Goal: Task Accomplishment & Management: Manage account settings

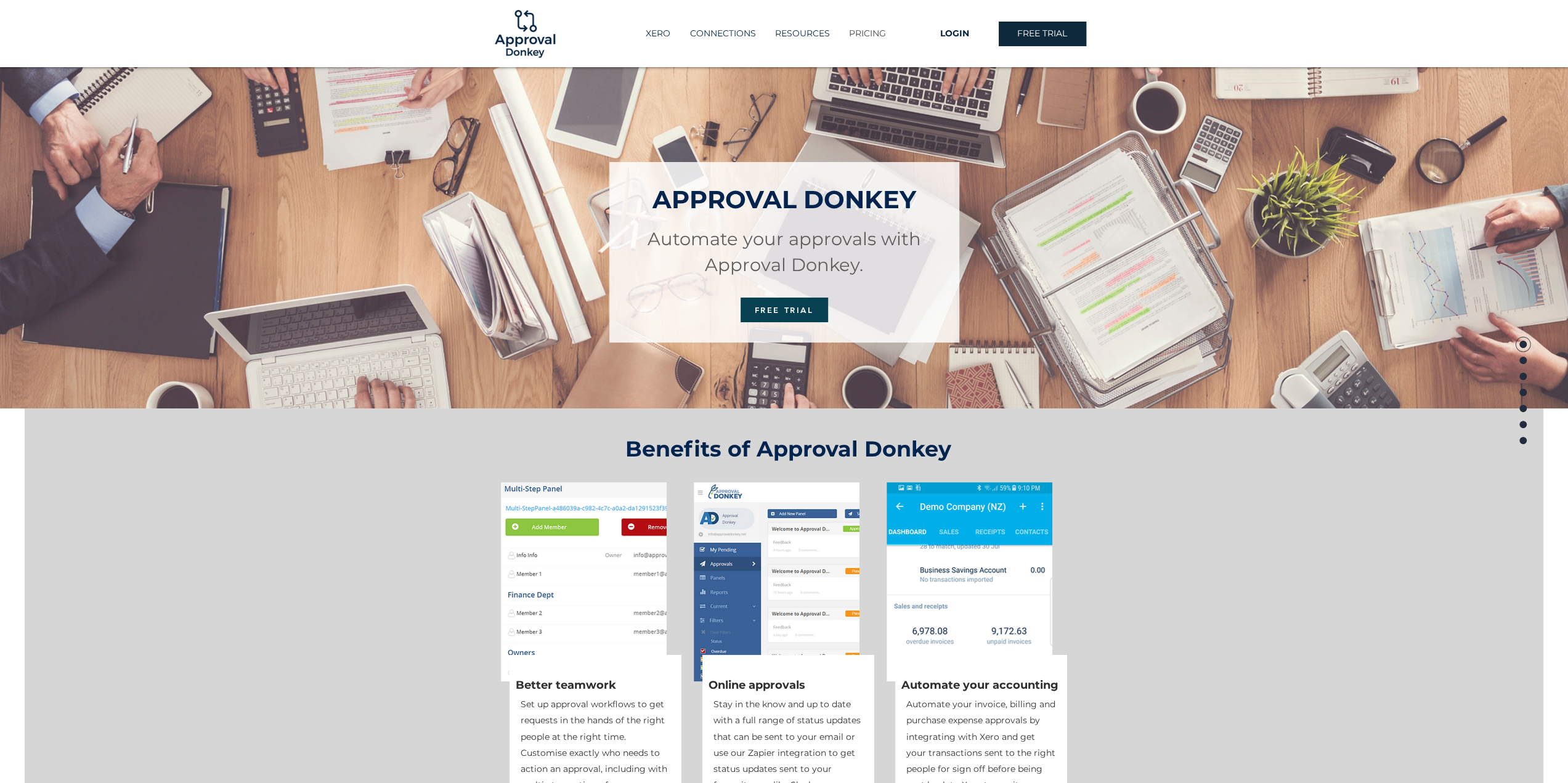
click at [880, 35] on p "PRICING" at bounding box center [868, 34] width 50 height 21
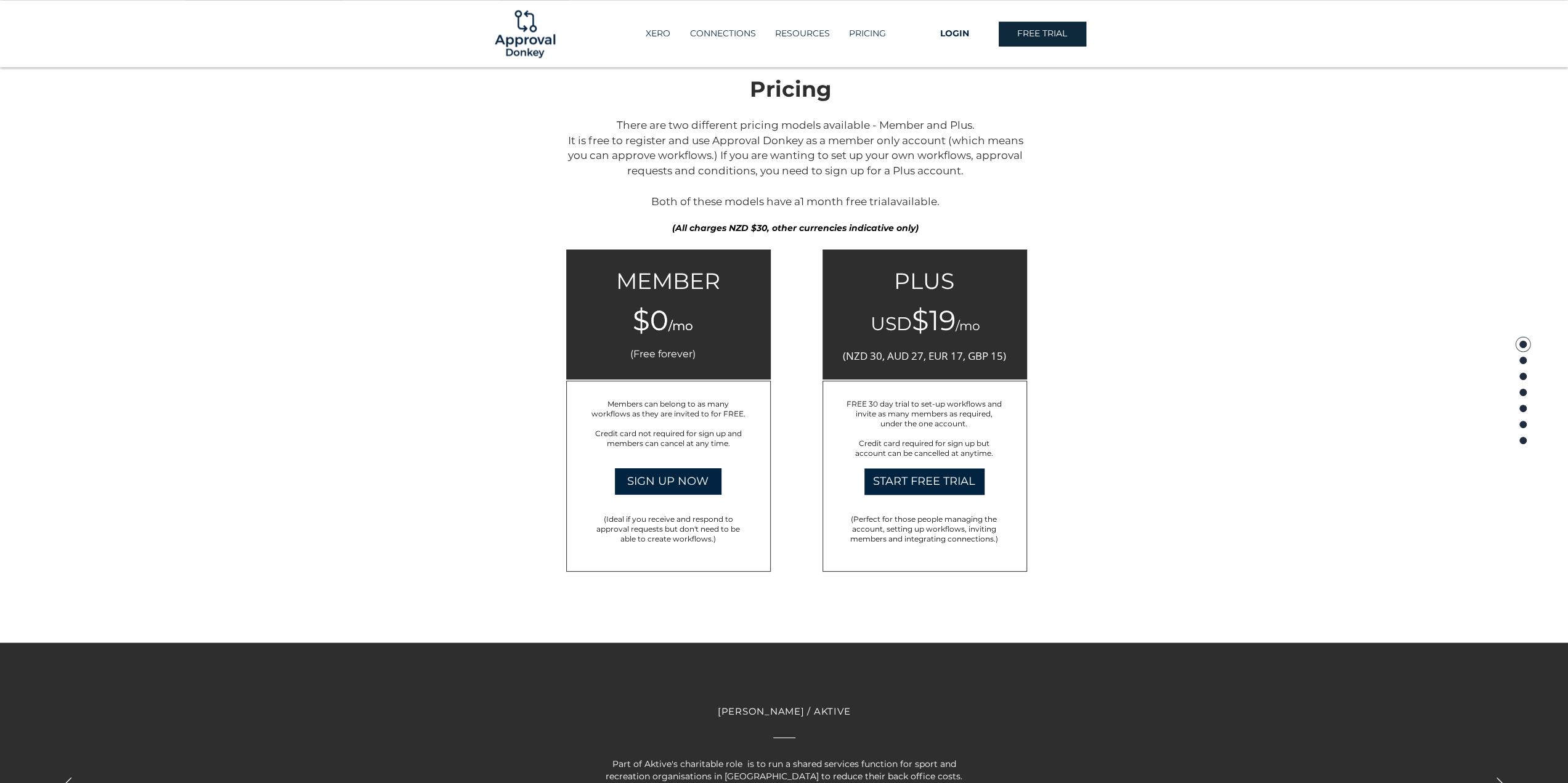
scroll to position [1796, 0]
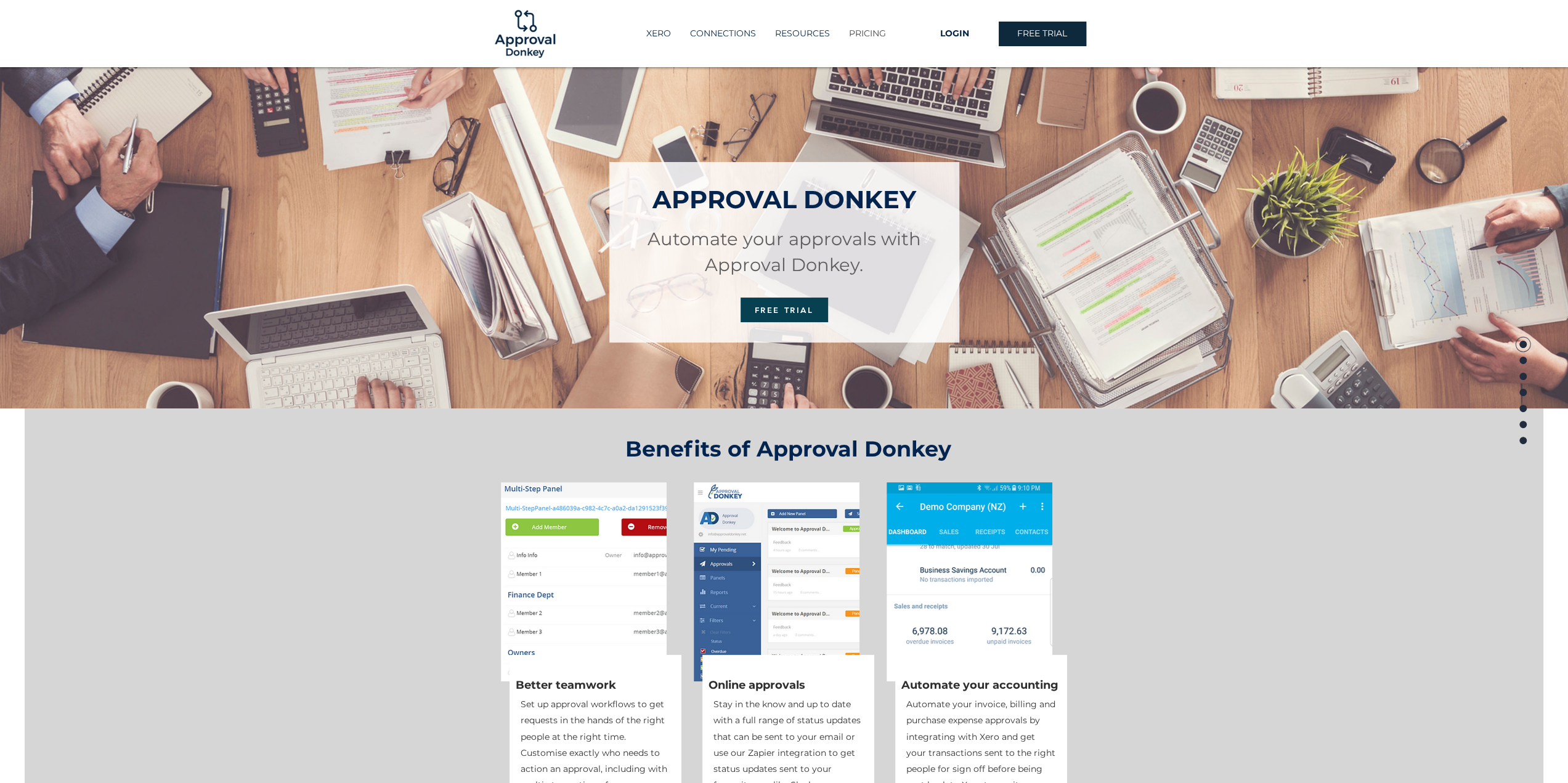
click at [861, 32] on p "PRICING" at bounding box center [868, 34] width 50 height 21
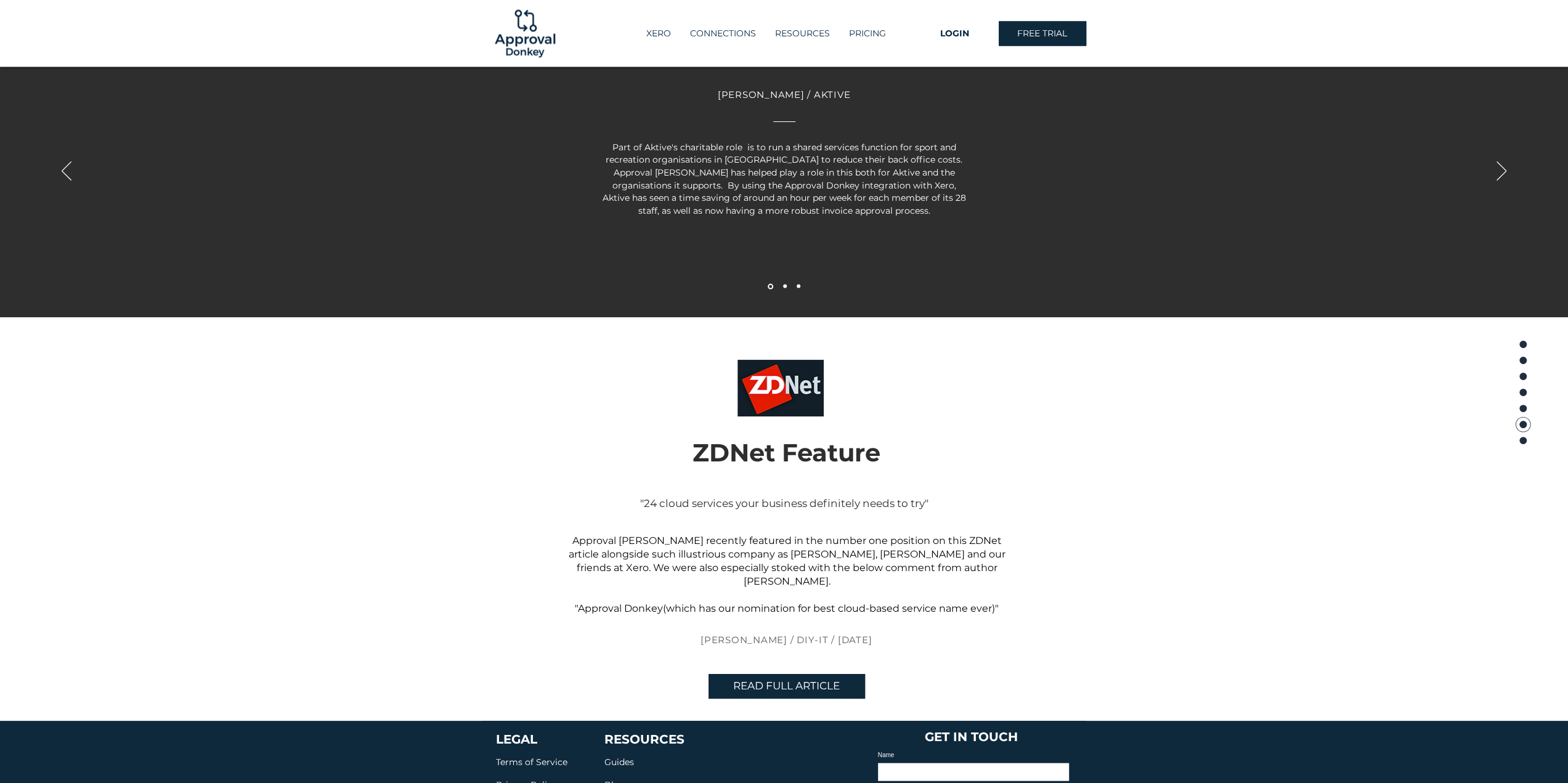
scroll to position [2591, 0]
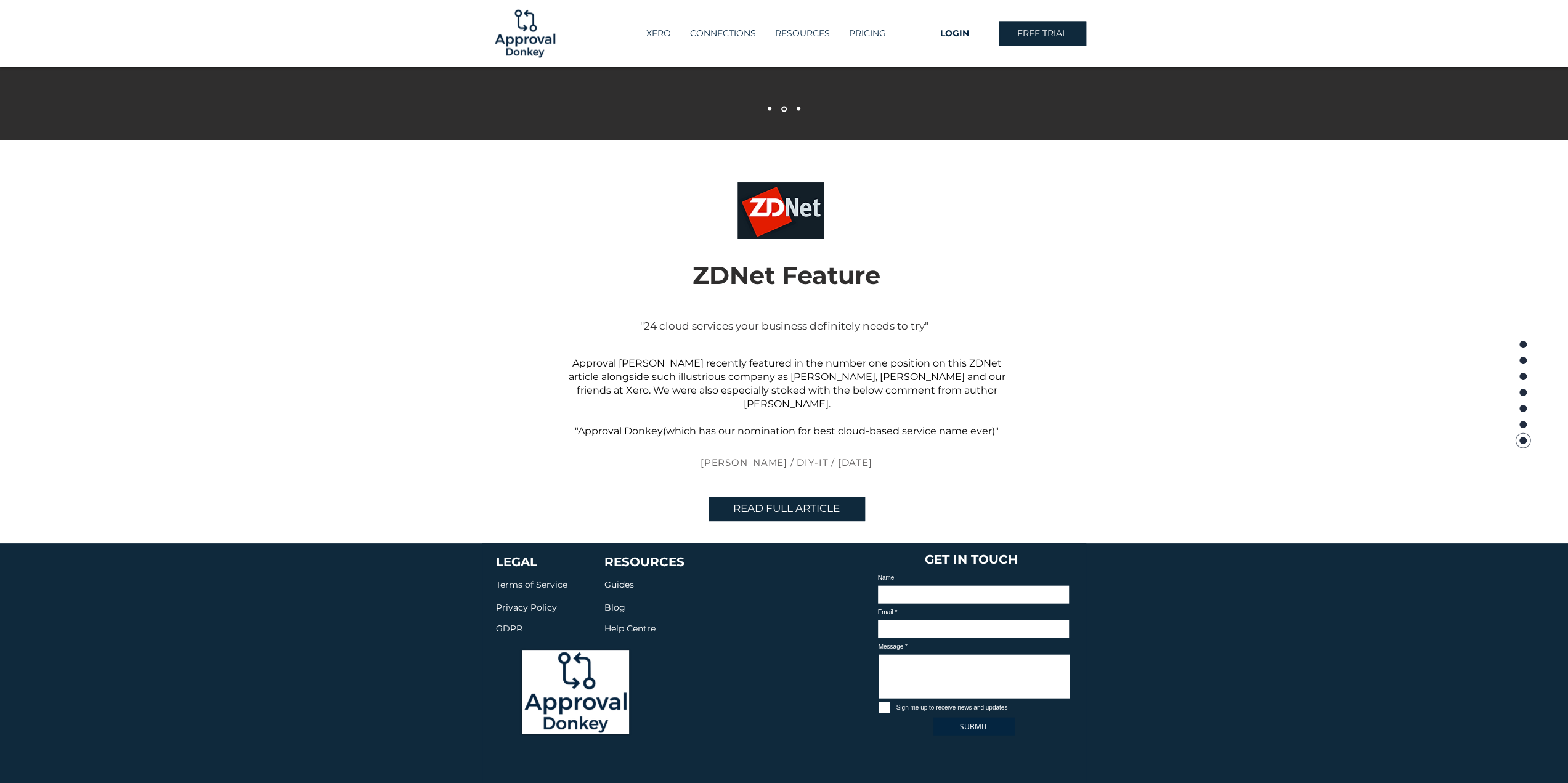
click at [621, 602] on span "Blog" at bounding box center [614, 608] width 21 height 11
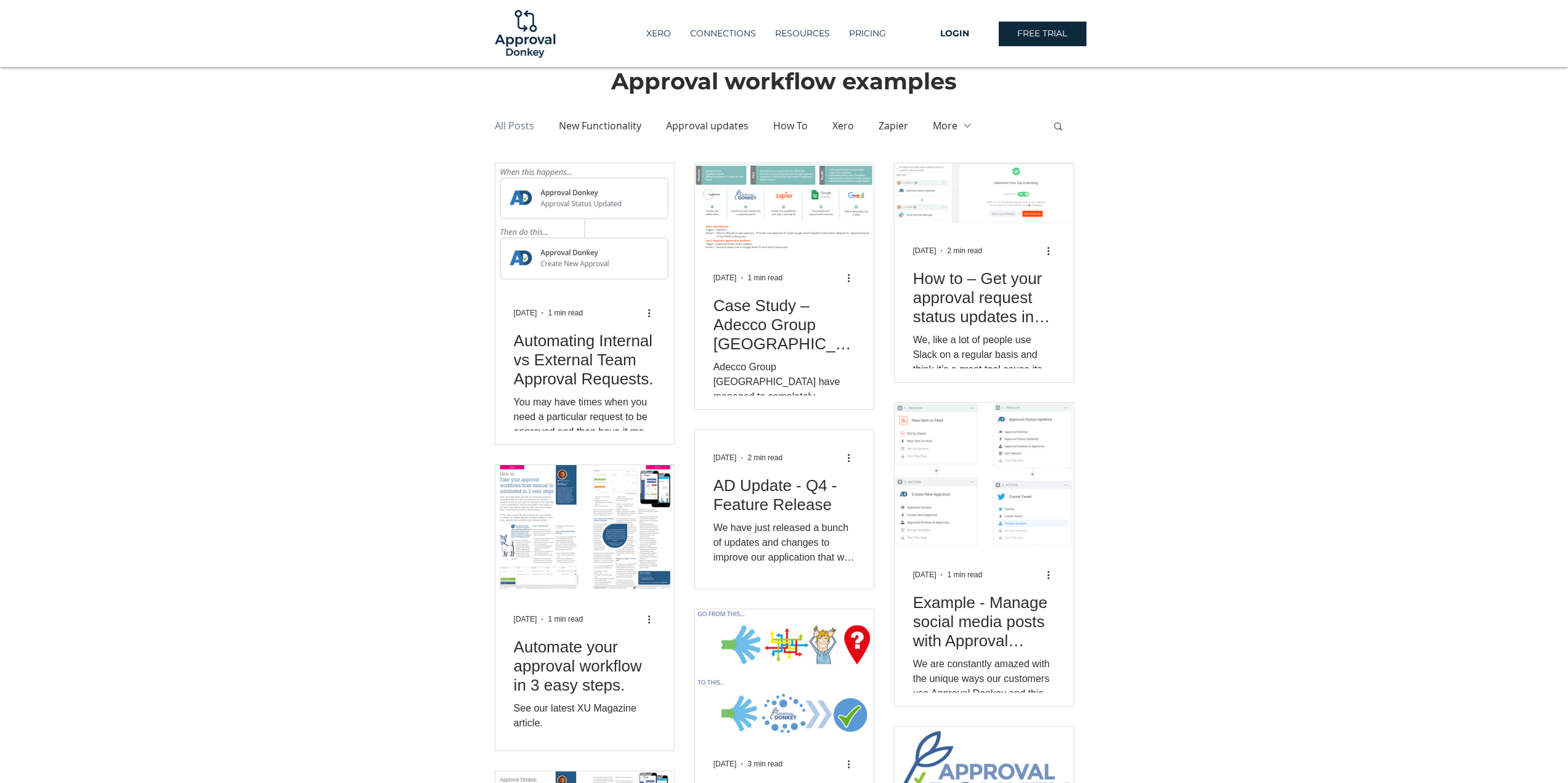
click at [936, 126] on button "More" at bounding box center [952, 126] width 39 height 14
click at [867, 30] on p "PRICING" at bounding box center [868, 34] width 50 height 21
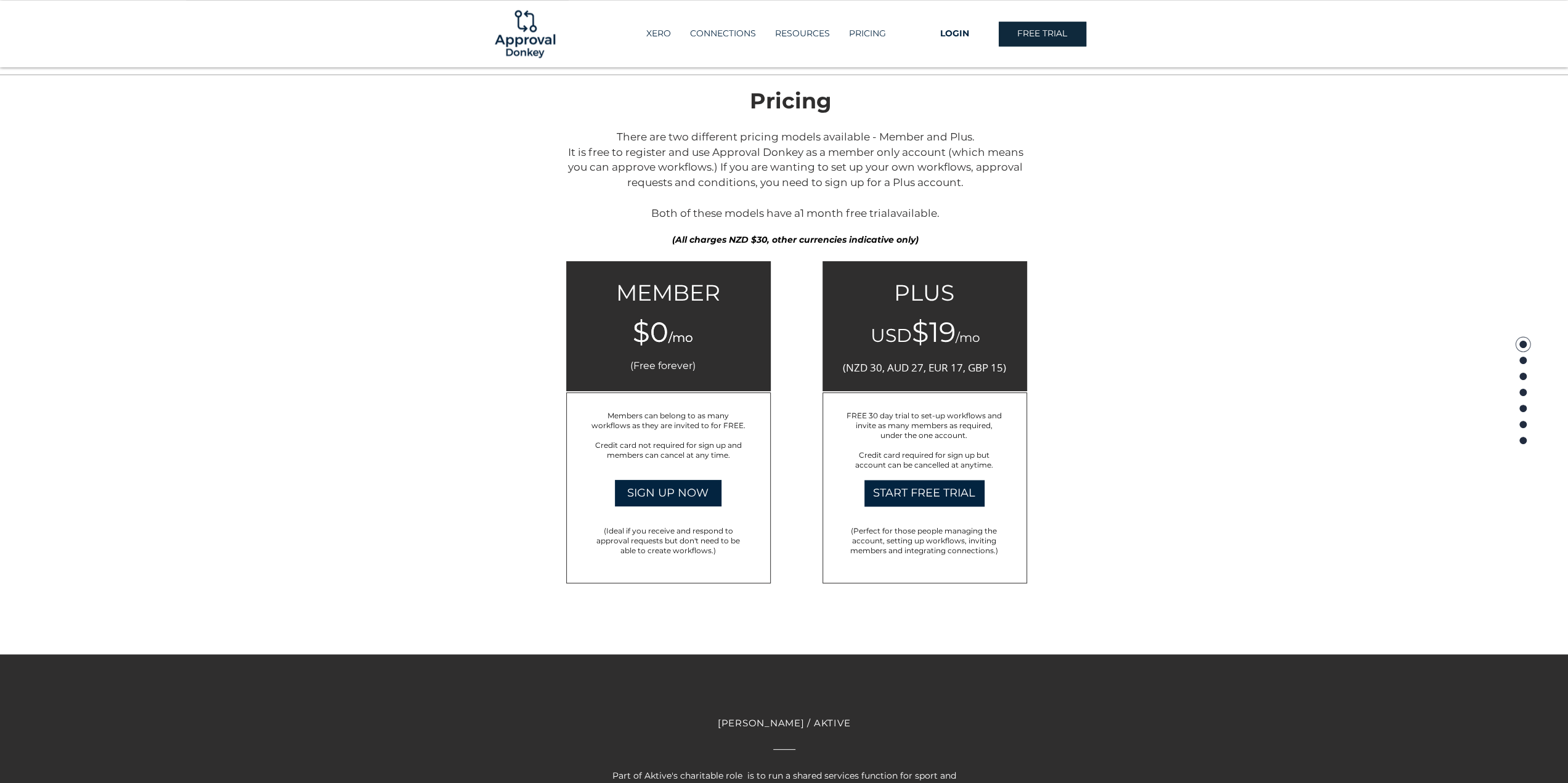
scroll to position [1796, 0]
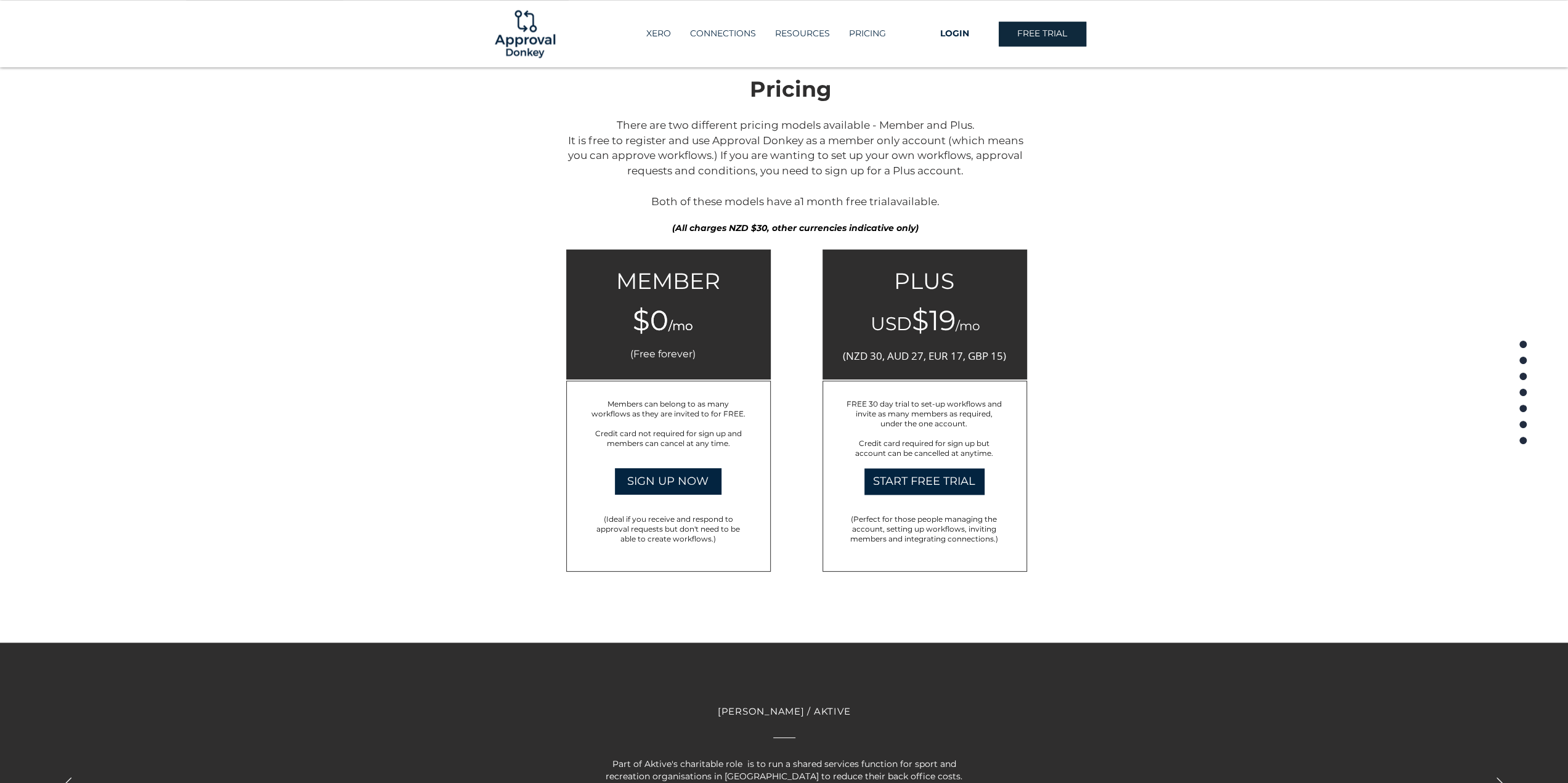
click at [930, 492] on div at bounding box center [924, 476] width 204 height 191
click at [936, 476] on span "START FREE TRIAL" at bounding box center [924, 482] width 103 height 15
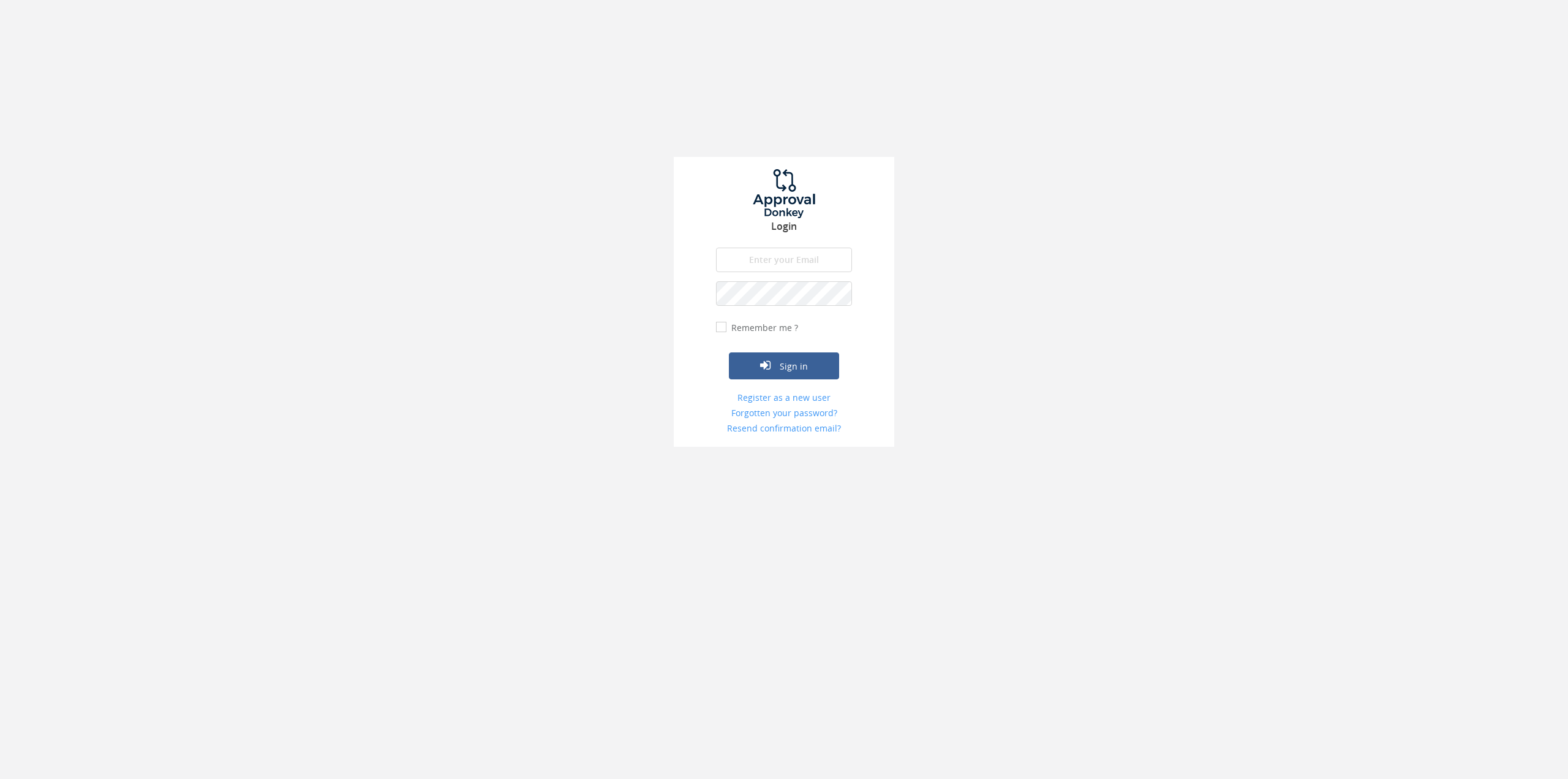
click at [786, 255] on input "email" at bounding box center [784, 260] width 136 height 25
type input "david@treeboston.org"
click at [795, 400] on link "Register as a new user" at bounding box center [784, 398] width 136 height 12
click at [783, 255] on input "text" at bounding box center [784, 260] width 136 height 25
type input "David"
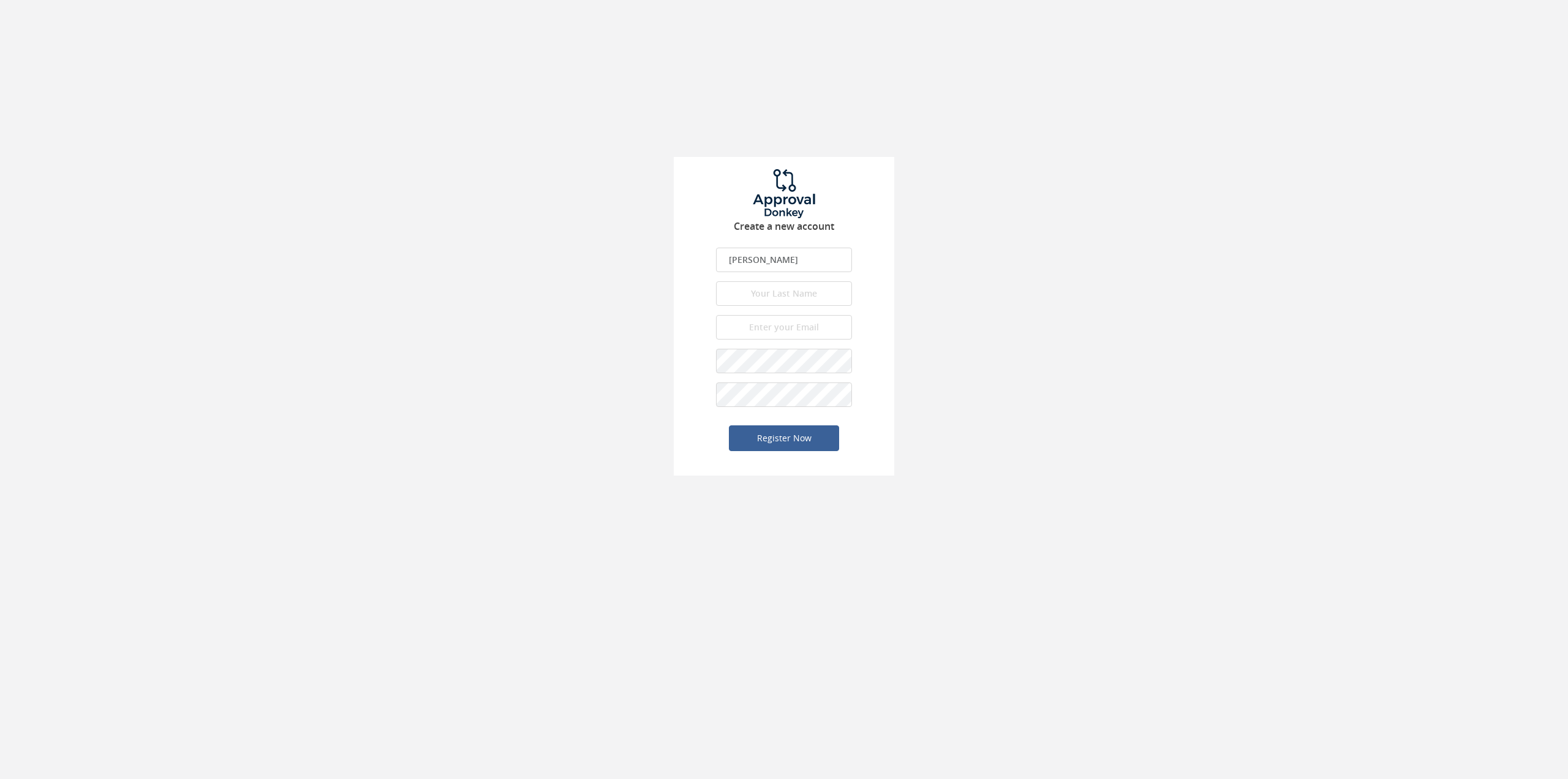
type input "Meshoulam"
type input "david@treeboston.org"
click at [802, 435] on button "Register Now" at bounding box center [784, 438] width 110 height 26
click at [783, 248] on input "email" at bounding box center [784, 260] width 136 height 25
type input "david@treeboston.org"
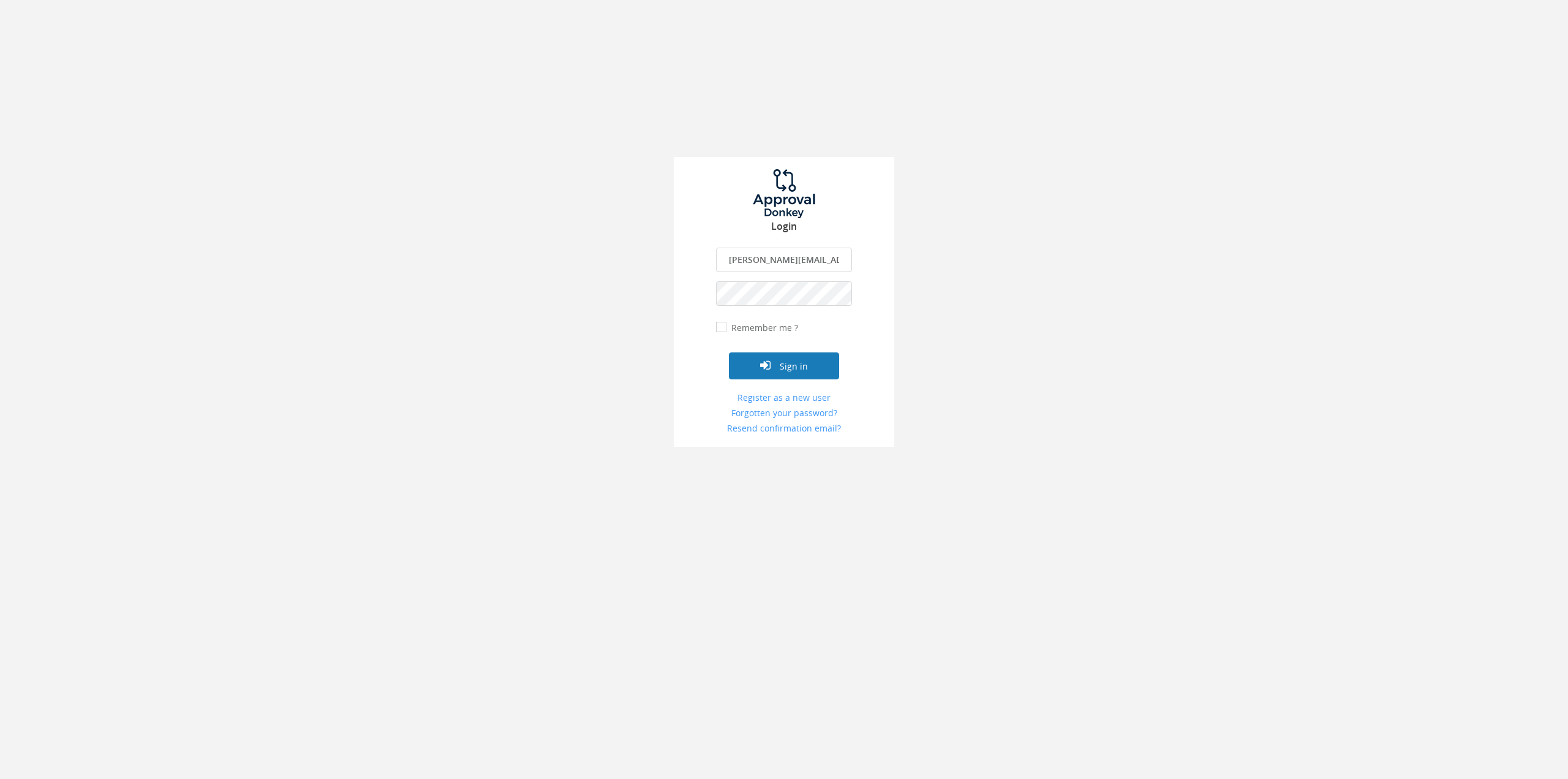
click at [795, 370] on button "Sign in" at bounding box center [784, 366] width 110 height 27
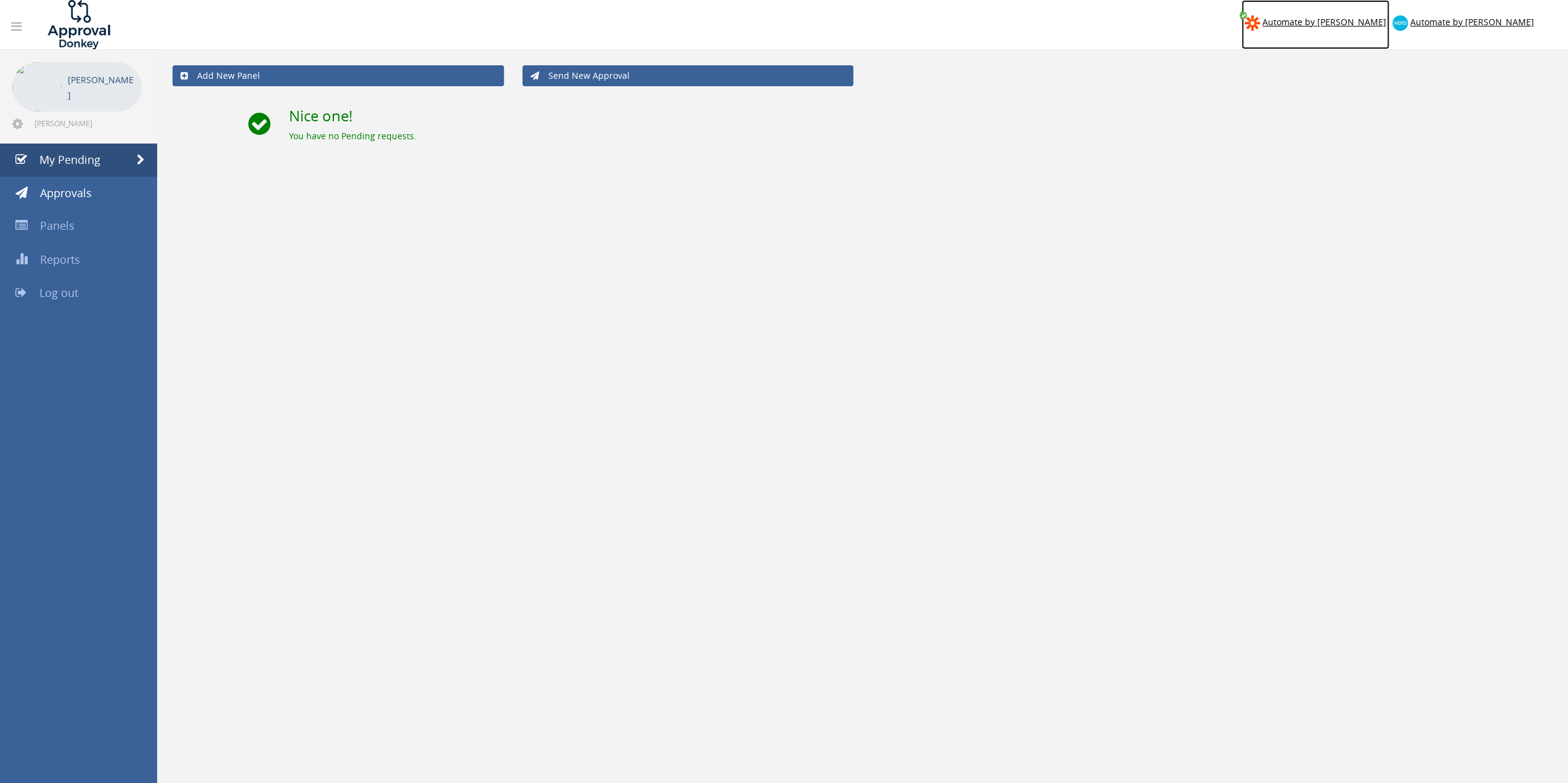
click at [1386, 21] on span "Automate by [PERSON_NAME]" at bounding box center [1324, 21] width 124 height 12
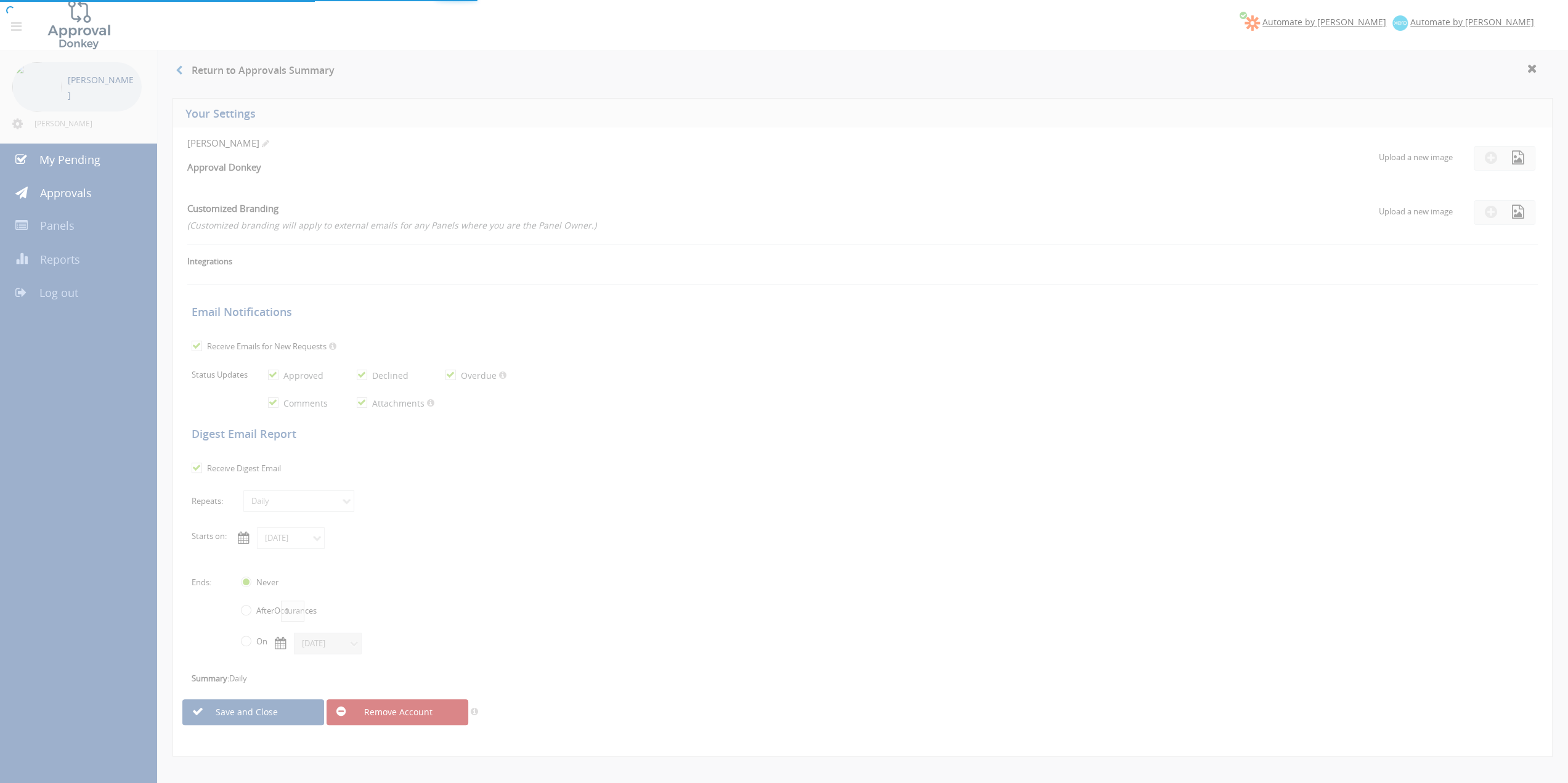
checkbox input "true"
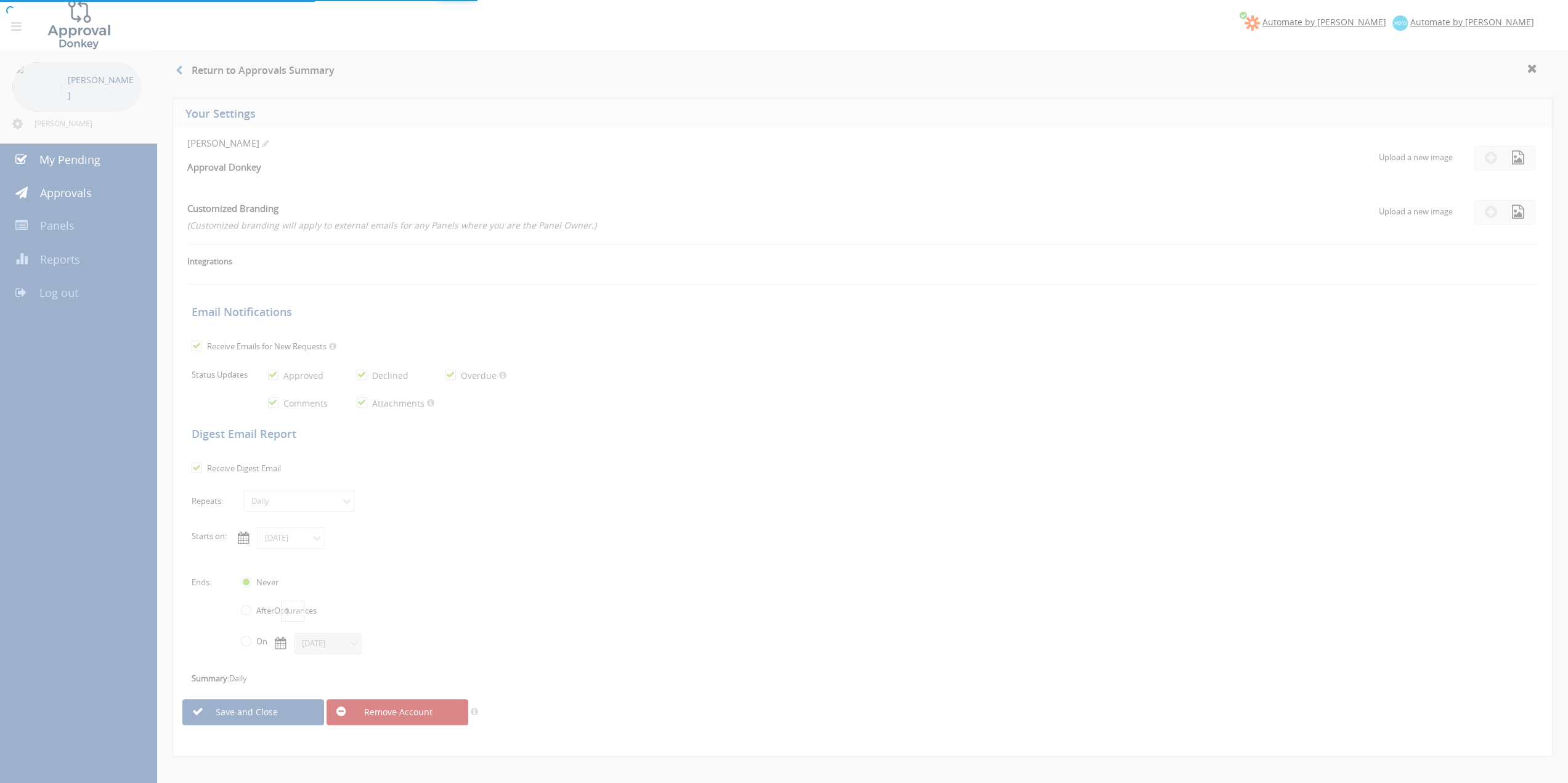
checkbox input "true"
select select "number:1"
checkbox input "true"
type input "10/11/2025"
radio input "false"
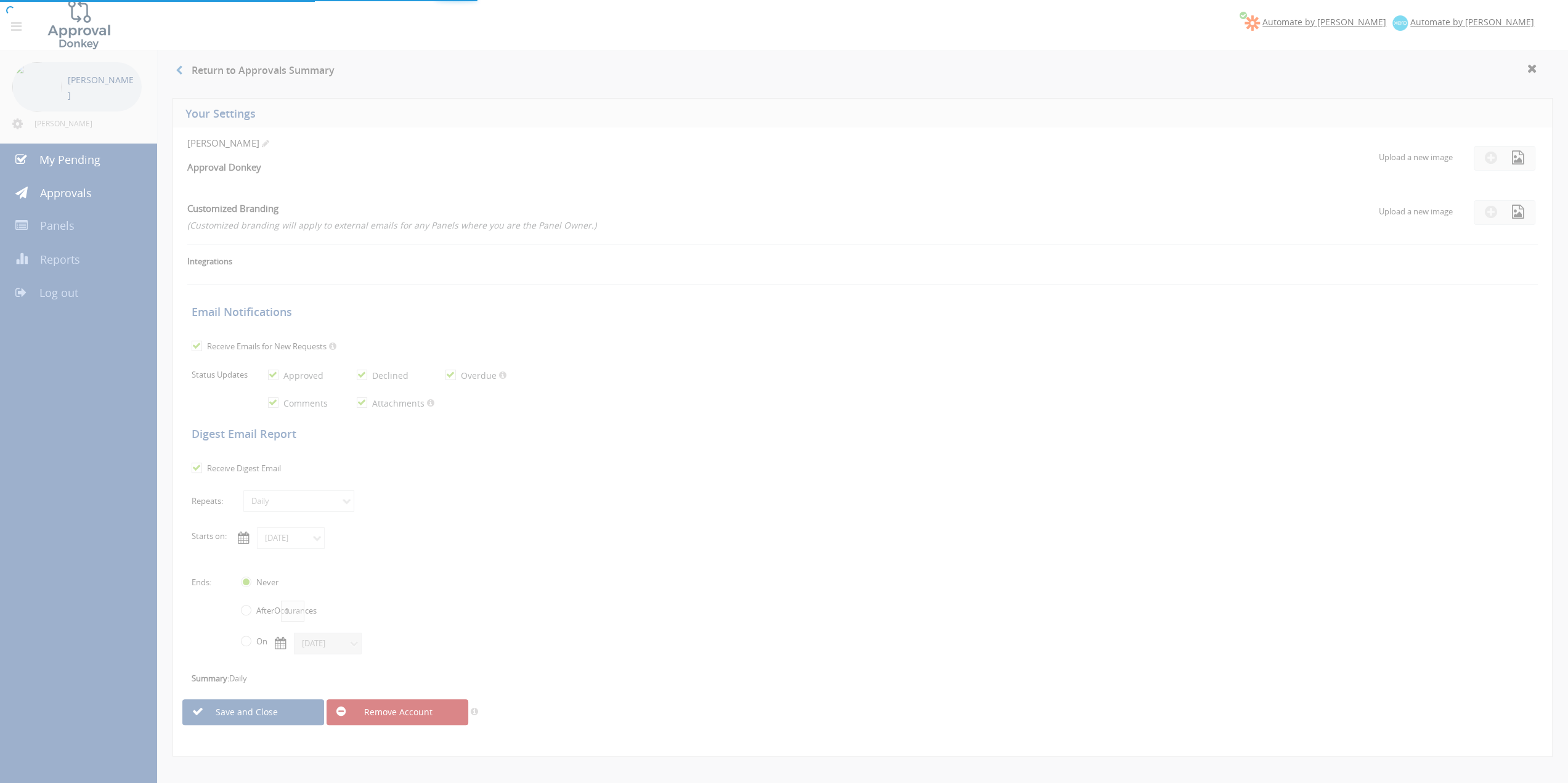
radio input "true"
type input "12/30/9998"
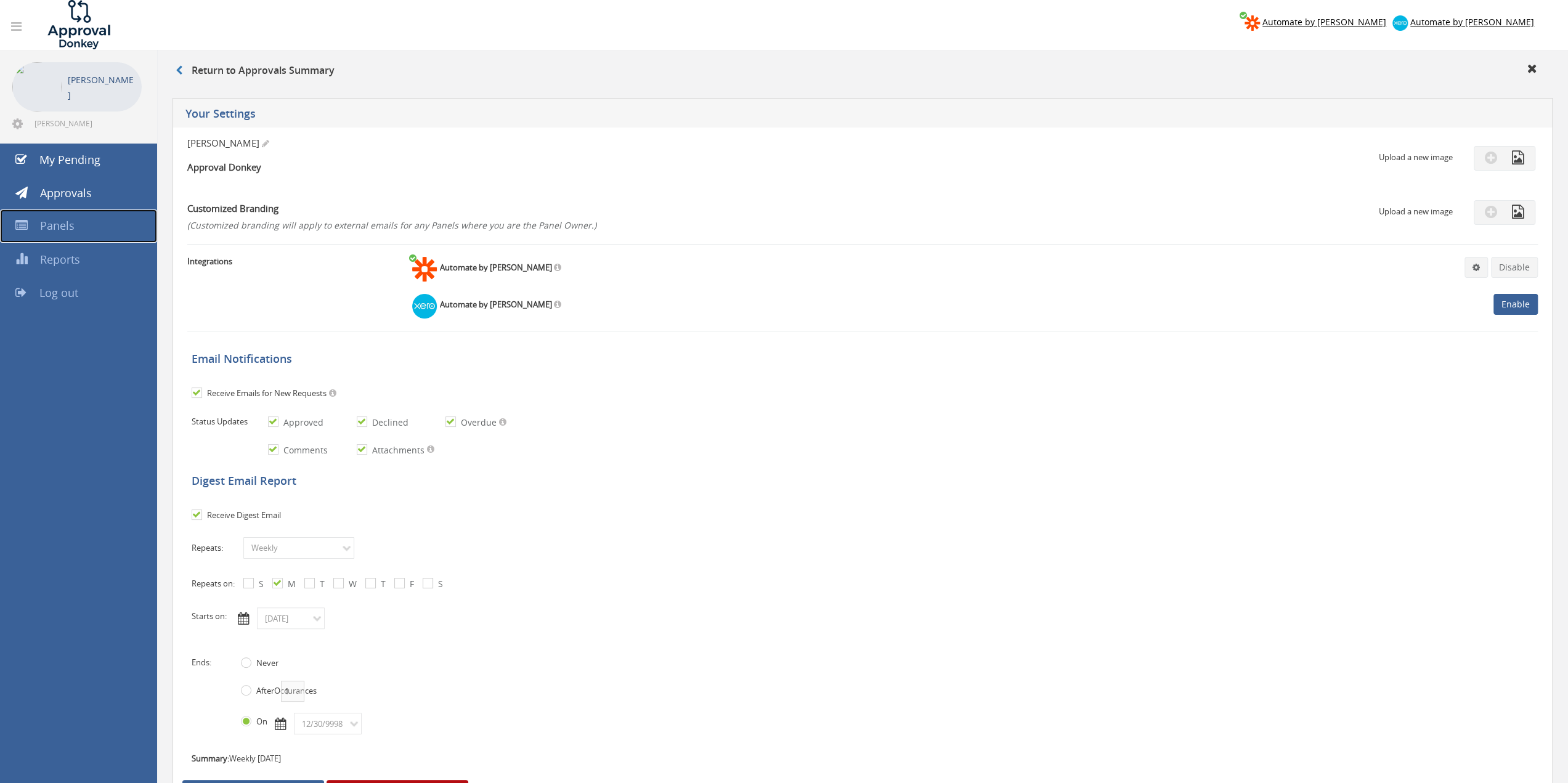
click at [68, 222] on span "Panels" at bounding box center [57, 225] width 34 height 14
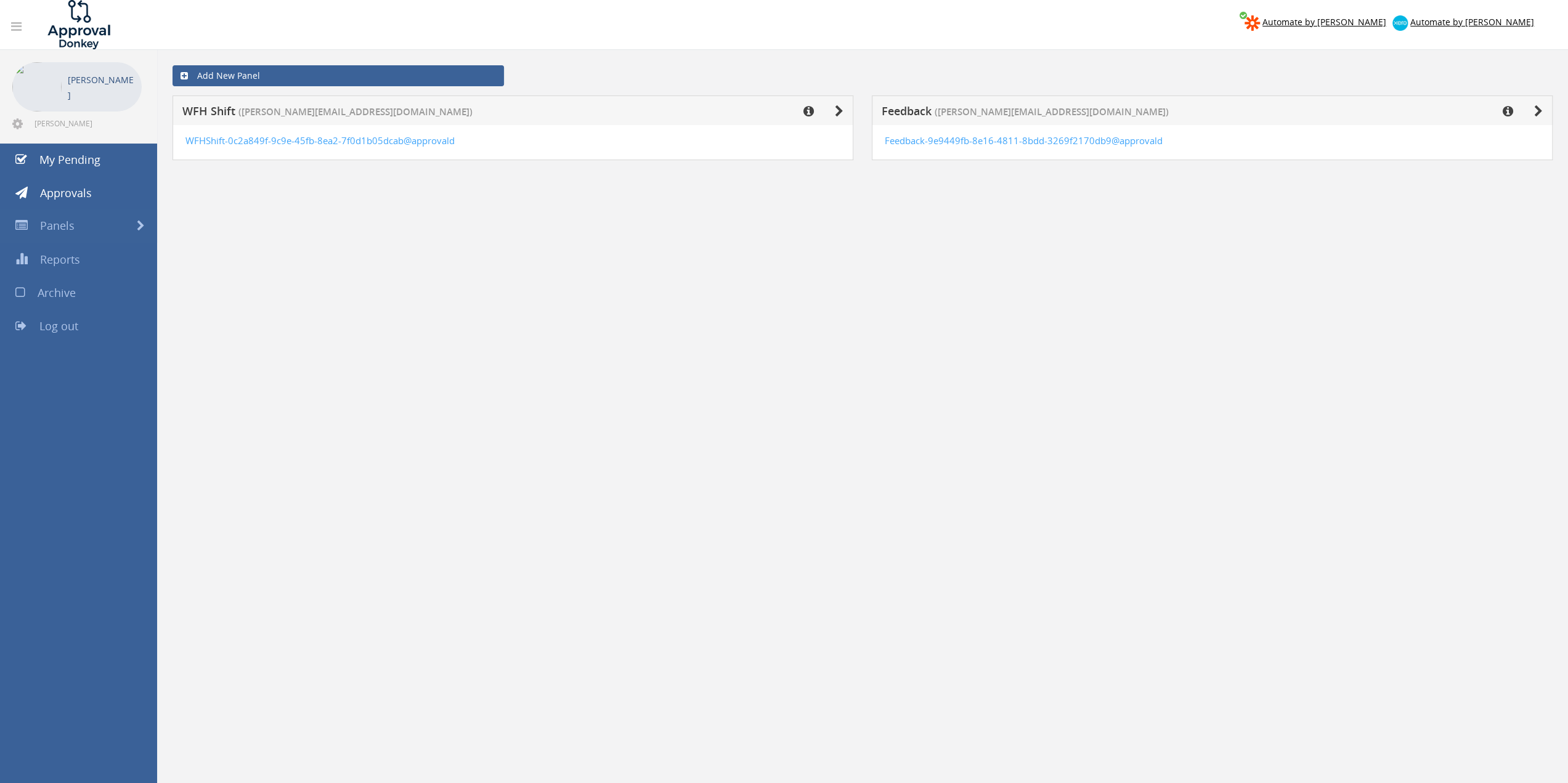
click at [618, 110] on h5 "WFH Shift (david@treeboston.org)" at bounding box center [414, 113] width 463 height 15
click at [634, 134] on div "WFHShift-0c2a849f-9c9e-45fb-8ea2-7f0d1b05dcab@approvald" at bounding box center [513, 140] width 655 height 13
drag, startPoint x: 643, startPoint y: 153, endPoint x: 782, endPoint y: 127, distance: 141.4
click at [644, 153] on div "WFHShift-0c2a849f-9c9e-45fb-8ea2-7f0d1b05dcab@approvald" at bounding box center [513, 142] width 681 height 35
click at [837, 109] on icon at bounding box center [839, 111] width 9 height 12
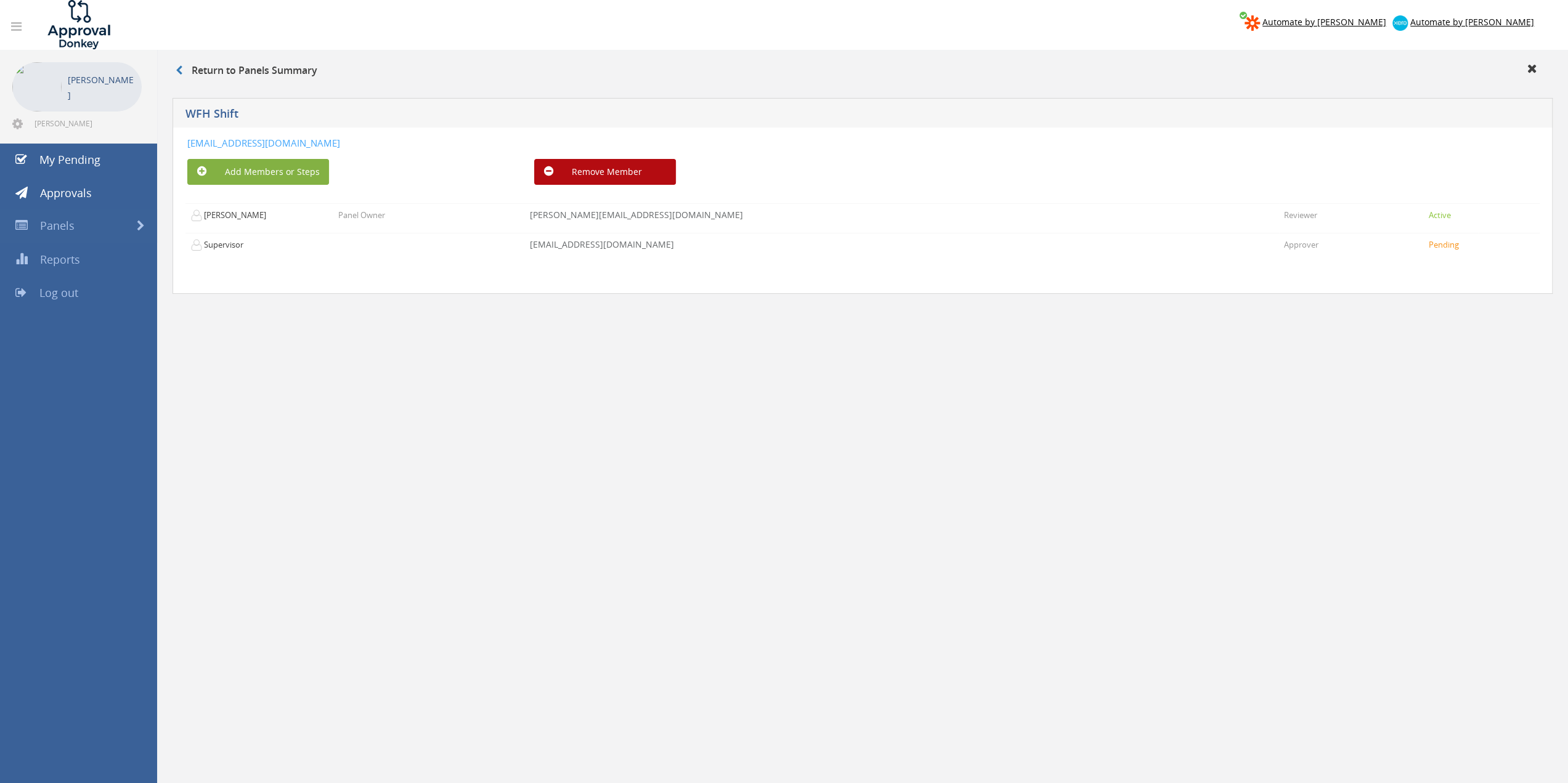
click at [280, 177] on button "Add Members or Steps" at bounding box center [258, 172] width 142 height 26
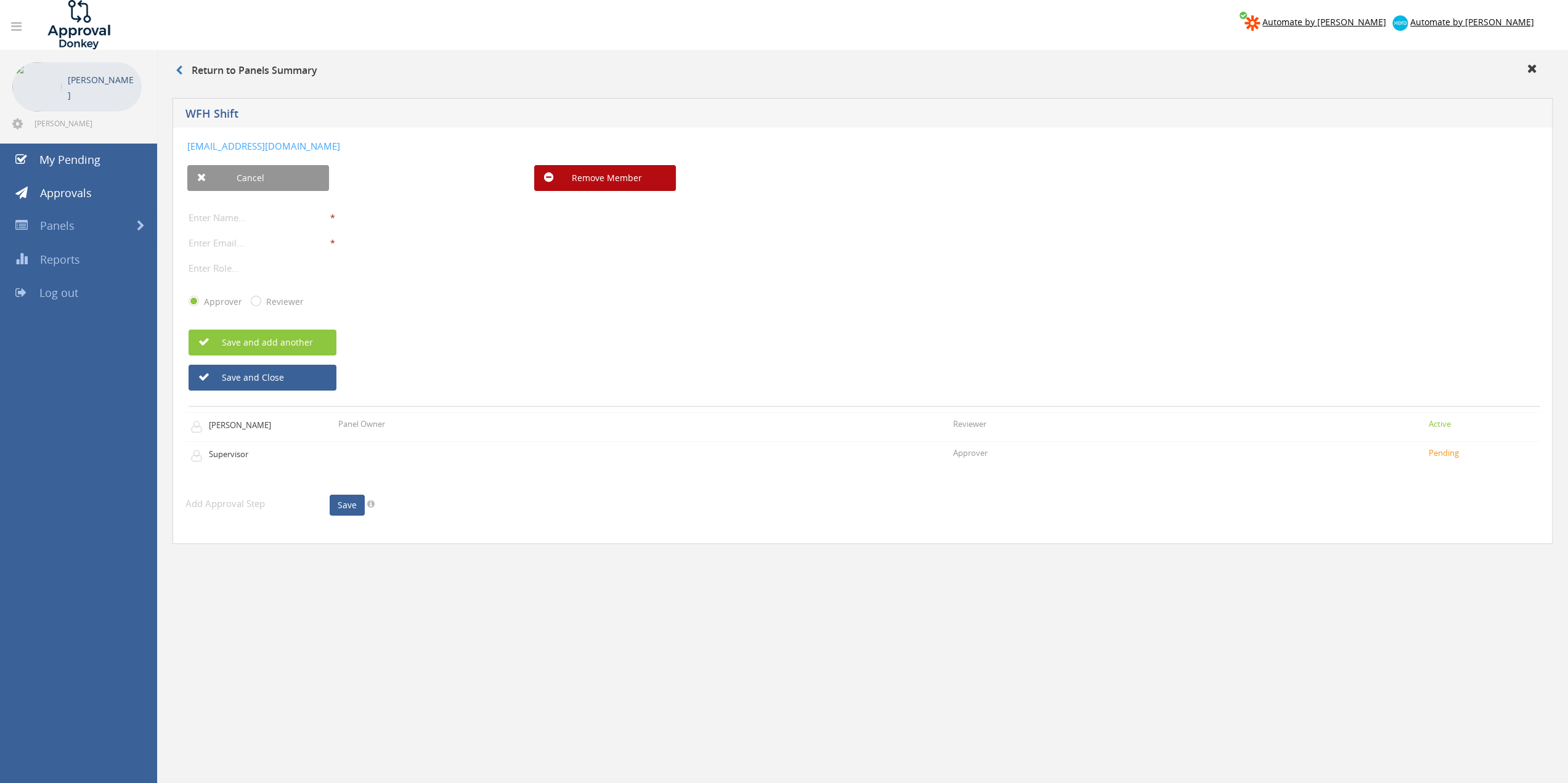
click at [267, 220] on input "text" at bounding box center [259, 217] width 142 height 16
type input "Jerel"
type input "Ferguson"
click at [267, 220] on input "Jerel" at bounding box center [259, 217] width 142 height 16
type input "Jerel Ferguson"
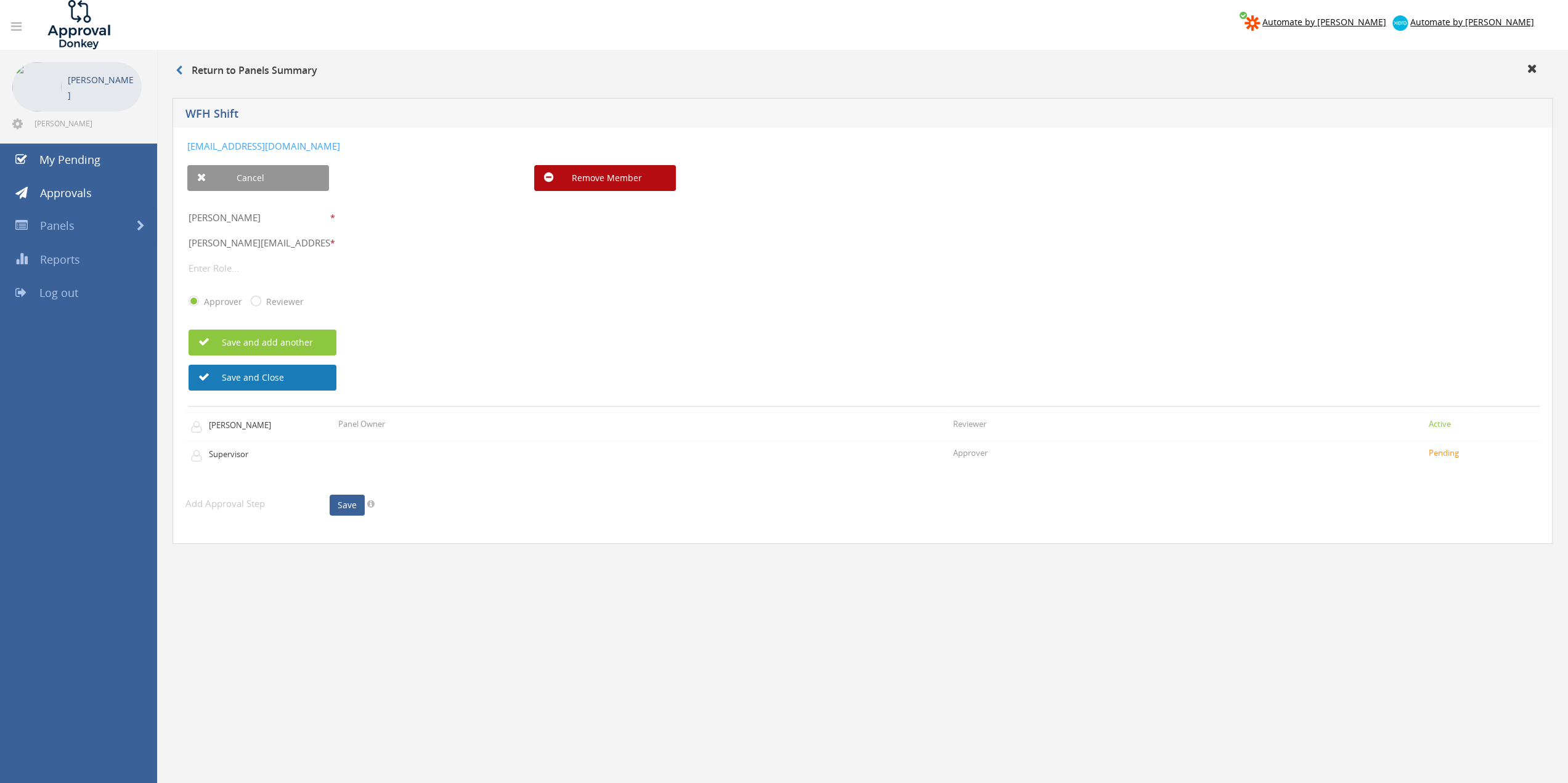
type input "jerel@treeboston.org"
click at [284, 380] on button "Save and Close" at bounding box center [262, 378] width 148 height 26
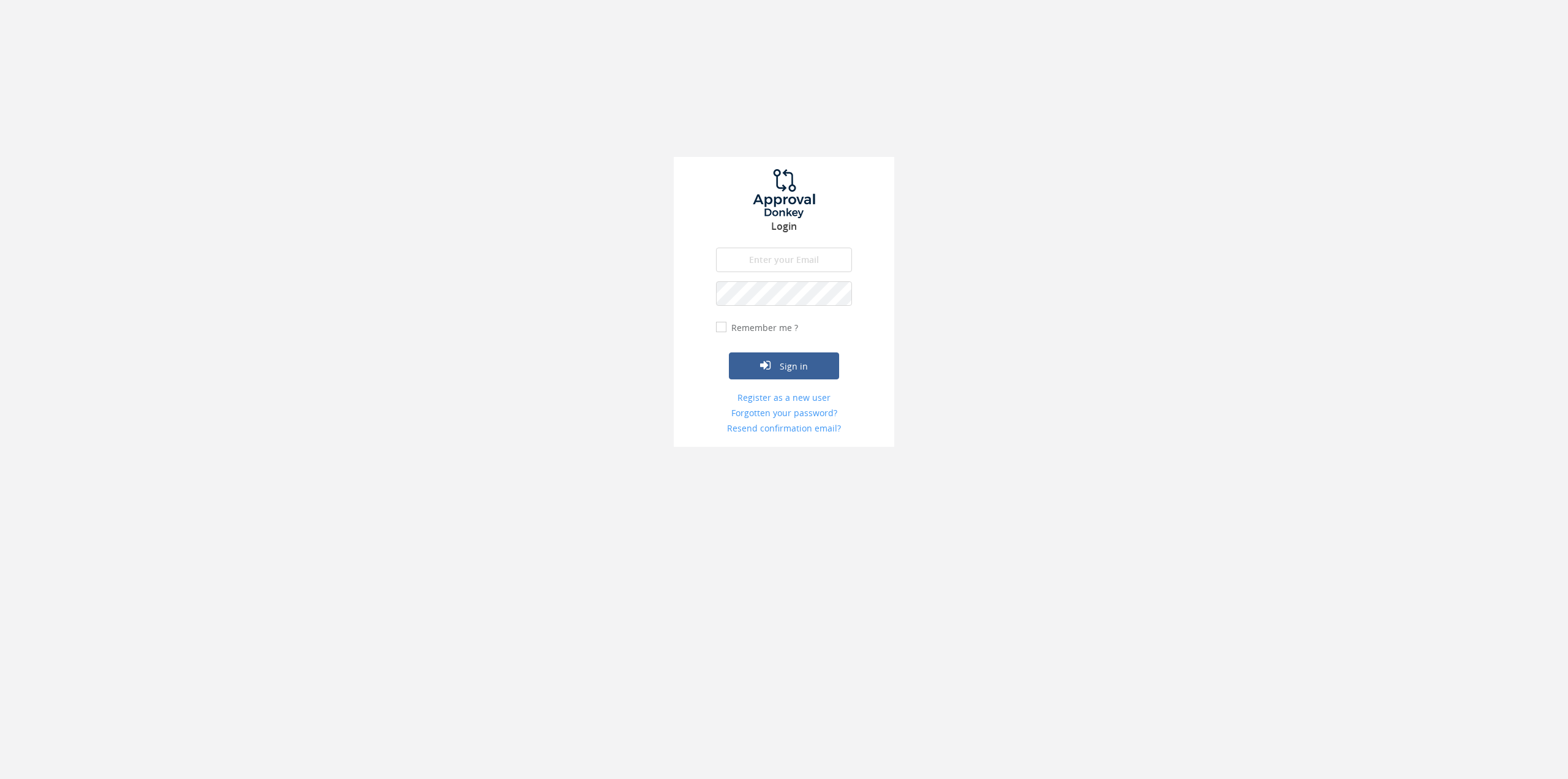
click at [783, 261] on input "email" at bounding box center [784, 260] width 136 height 25
type input "[PERSON_NAME][EMAIL_ADDRESS][DOMAIN_NAME]"
click at [781, 366] on button "Sign in" at bounding box center [784, 366] width 110 height 27
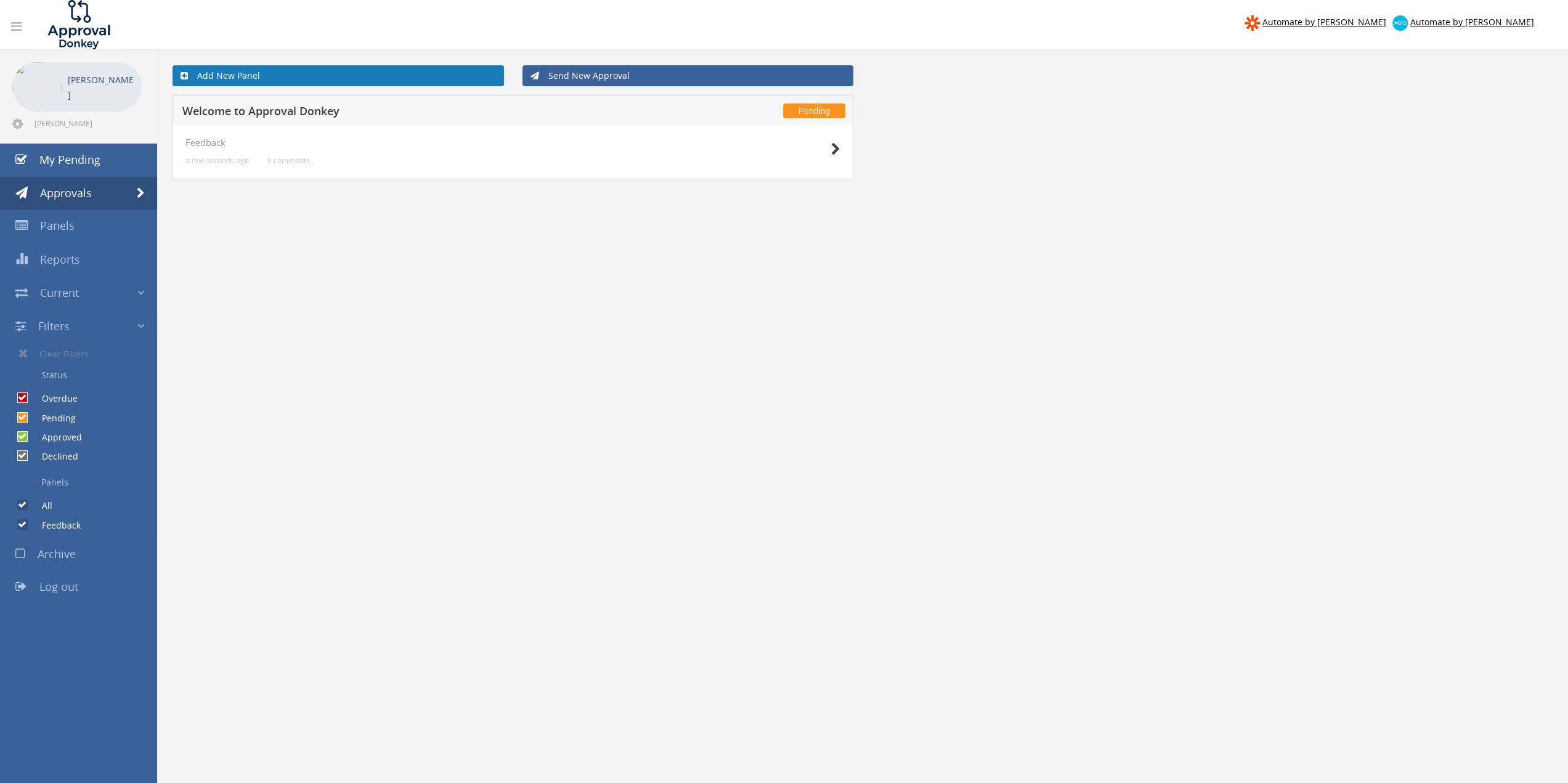
click at [343, 78] on link "Add New Panel" at bounding box center [339, 76] width 332 height 21
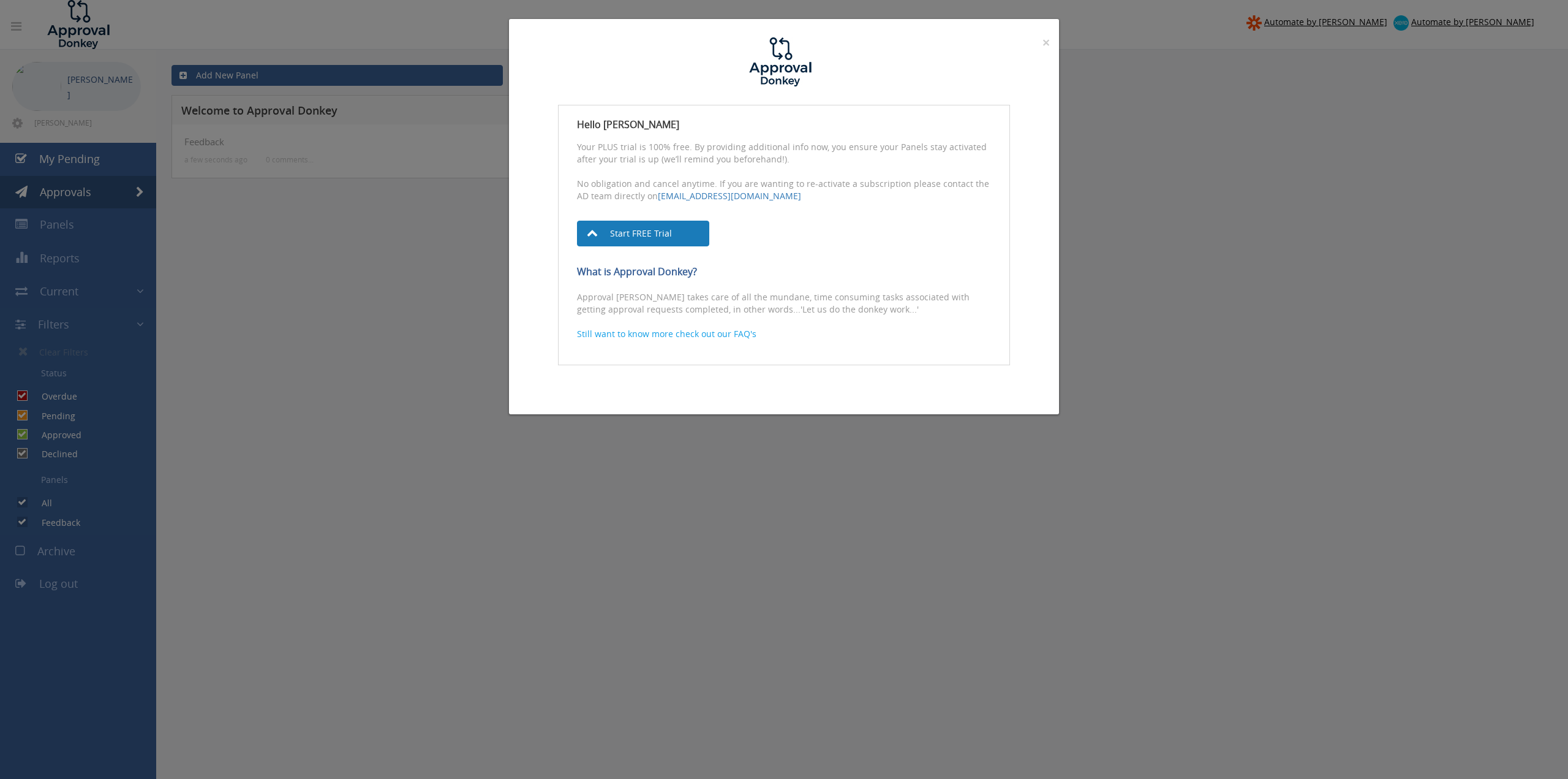
click at [679, 221] on link "Start FREE Trial" at bounding box center [643, 233] width 132 height 26
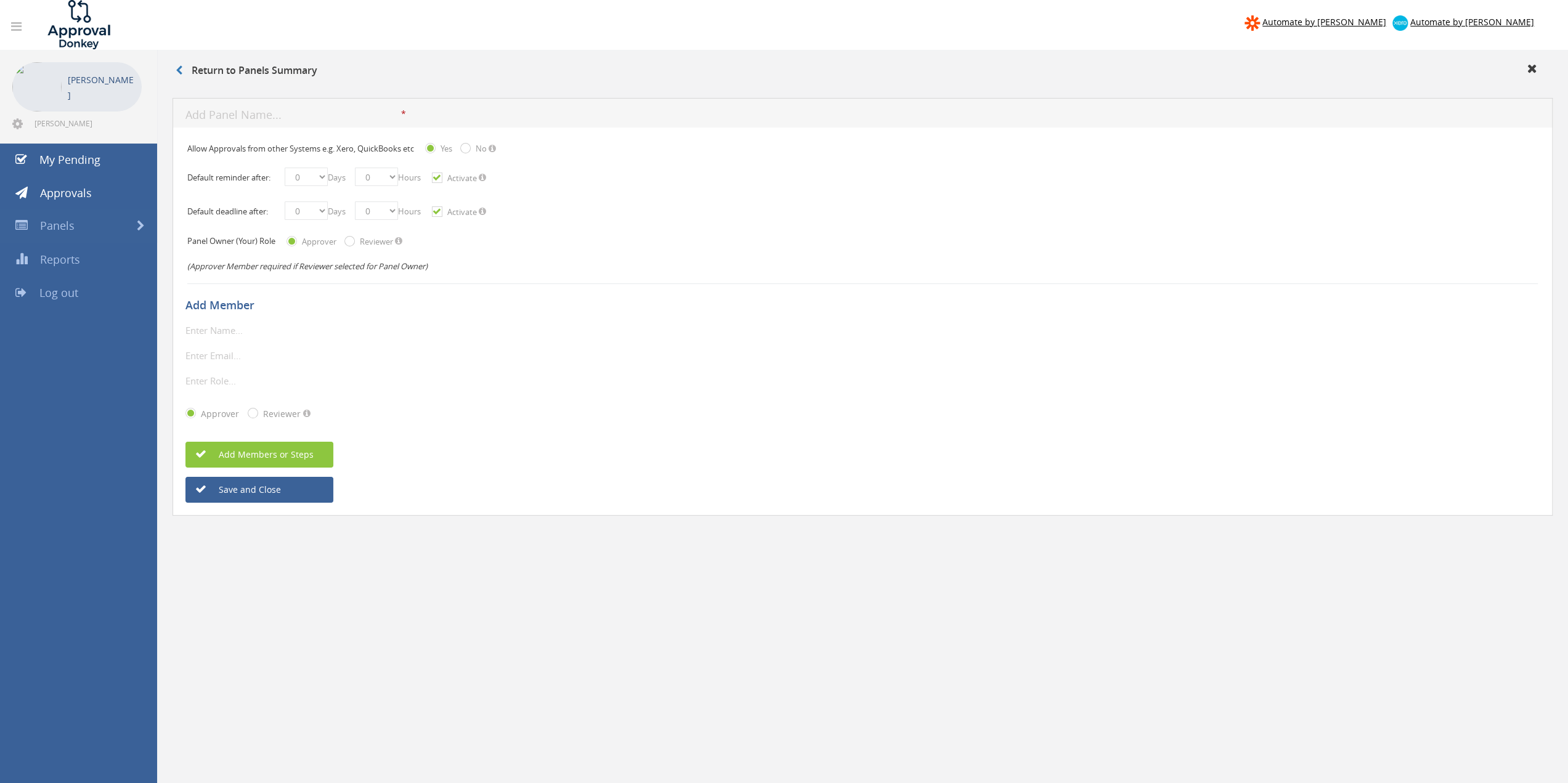
click at [277, 118] on input "text" at bounding box center [293, 116] width 215 height 15
type input "WFH Shift"
click at [352, 239] on input "Reviewer" at bounding box center [349, 243] width 8 height 8
radio input "true"
click at [296, 330] on input "text" at bounding box center [257, 330] width 142 height 16
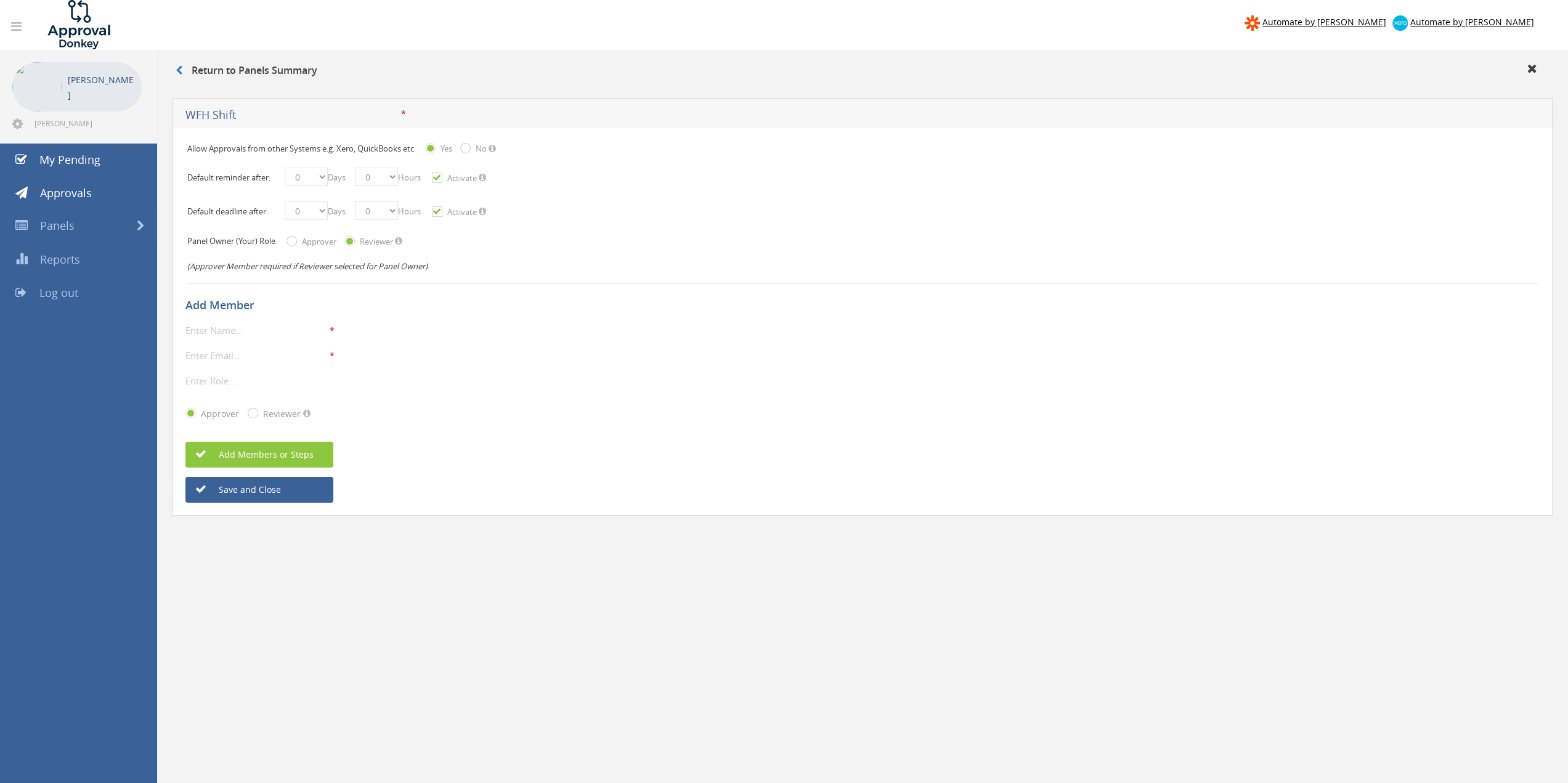
click at [257, 326] on input "text" at bounding box center [257, 330] width 142 height 16
click at [236, 457] on span "Add Members or Steps" at bounding box center [253, 454] width 121 height 12
click at [239, 325] on input "text" at bounding box center [257, 330] width 142 height 16
type input "Supervisor"
click at [246, 354] on input "david@treeboston.org" at bounding box center [257, 355] width 142 height 16
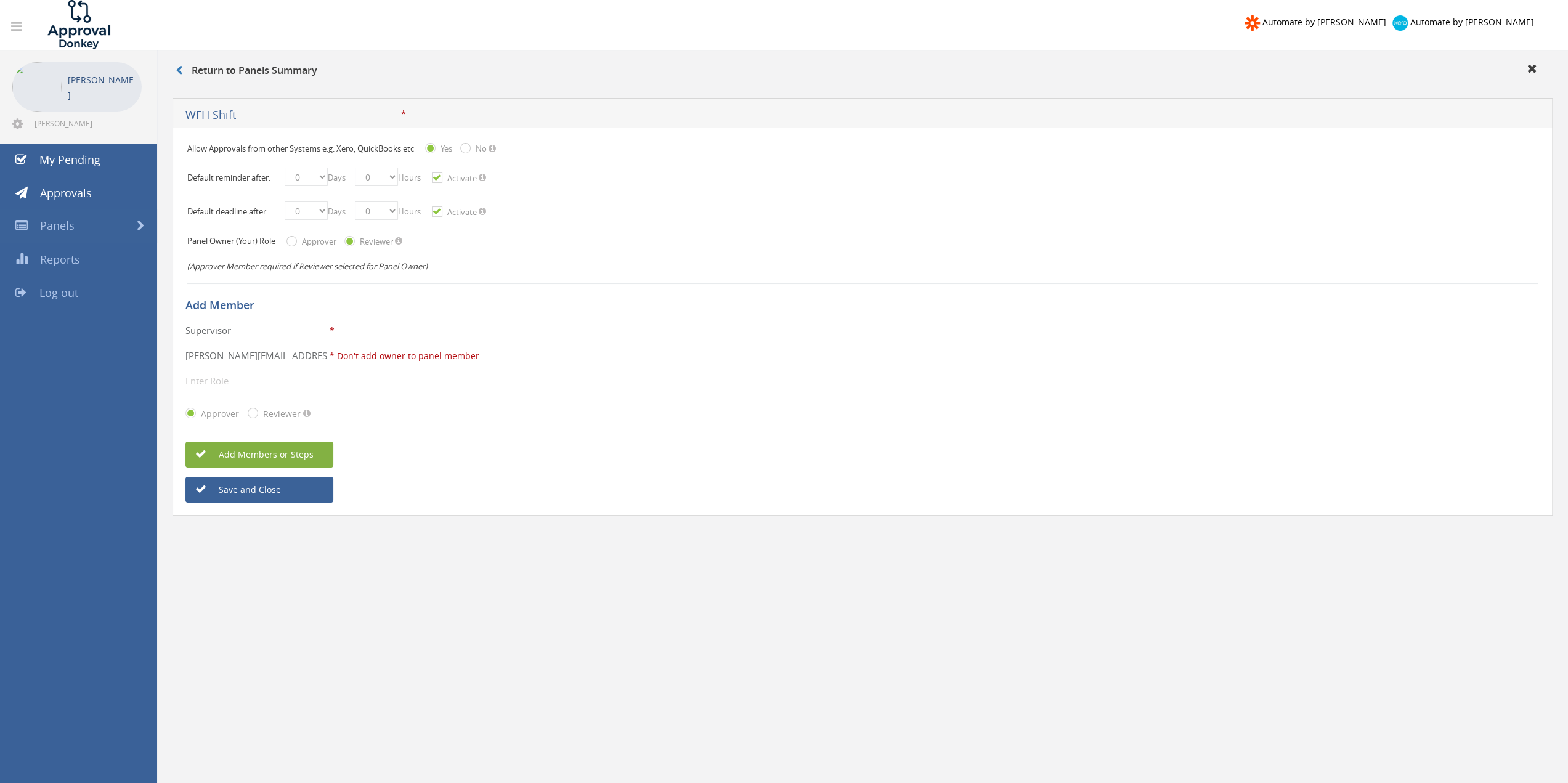
click at [246, 354] on input "david@treeboston.org" at bounding box center [257, 355] width 142 height 16
type input "supervisor@treeboston.org"
click at [226, 488] on button "Save and Close" at bounding box center [259, 490] width 148 height 26
click at [440, 174] on input "Activate" at bounding box center [436, 178] width 8 height 8
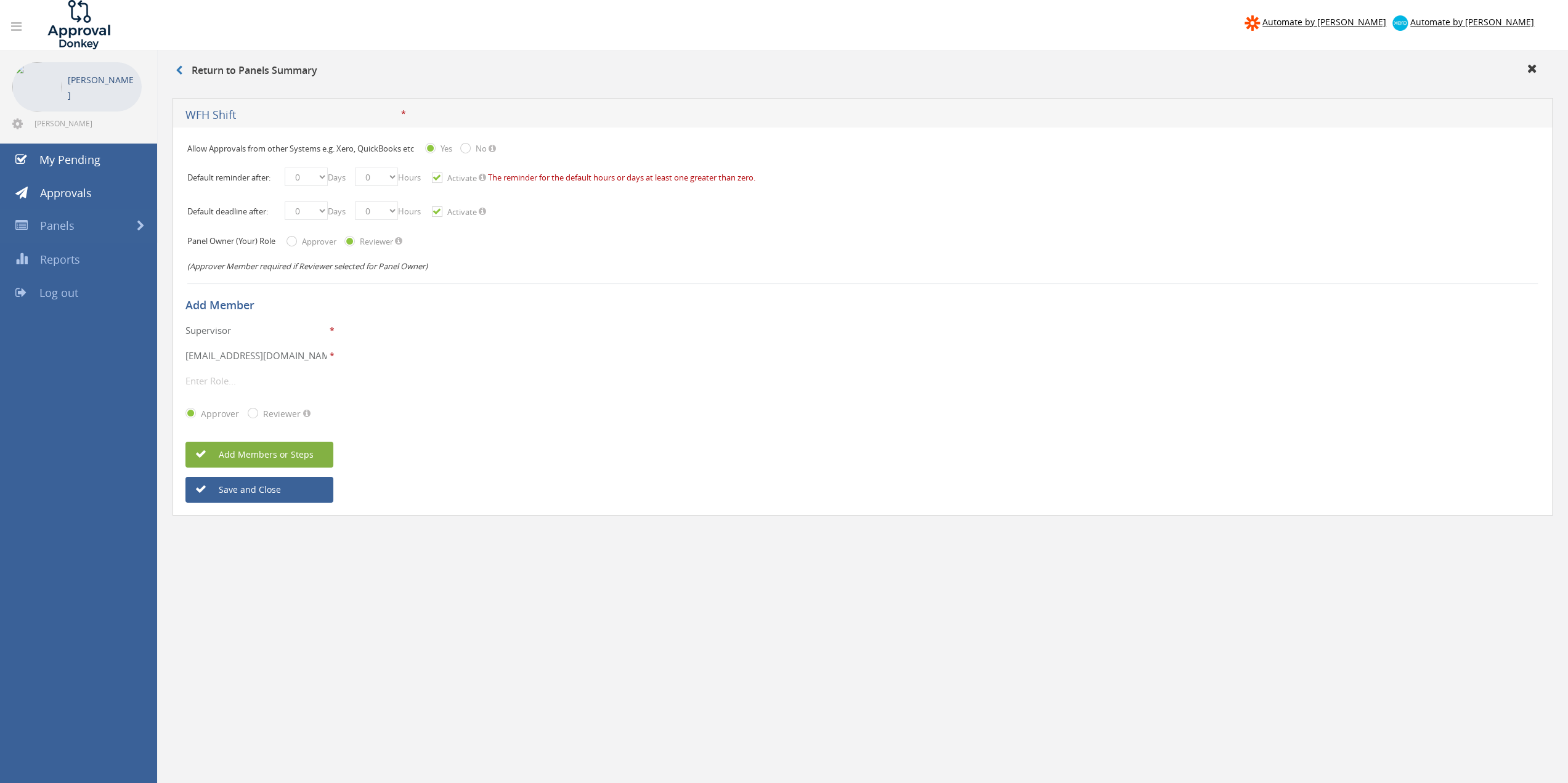
checkbox input "false"
click at [440, 209] on input "Activate" at bounding box center [436, 213] width 8 height 8
checkbox input "false"
click at [270, 493] on button "Save and Close" at bounding box center [259, 490] width 148 height 26
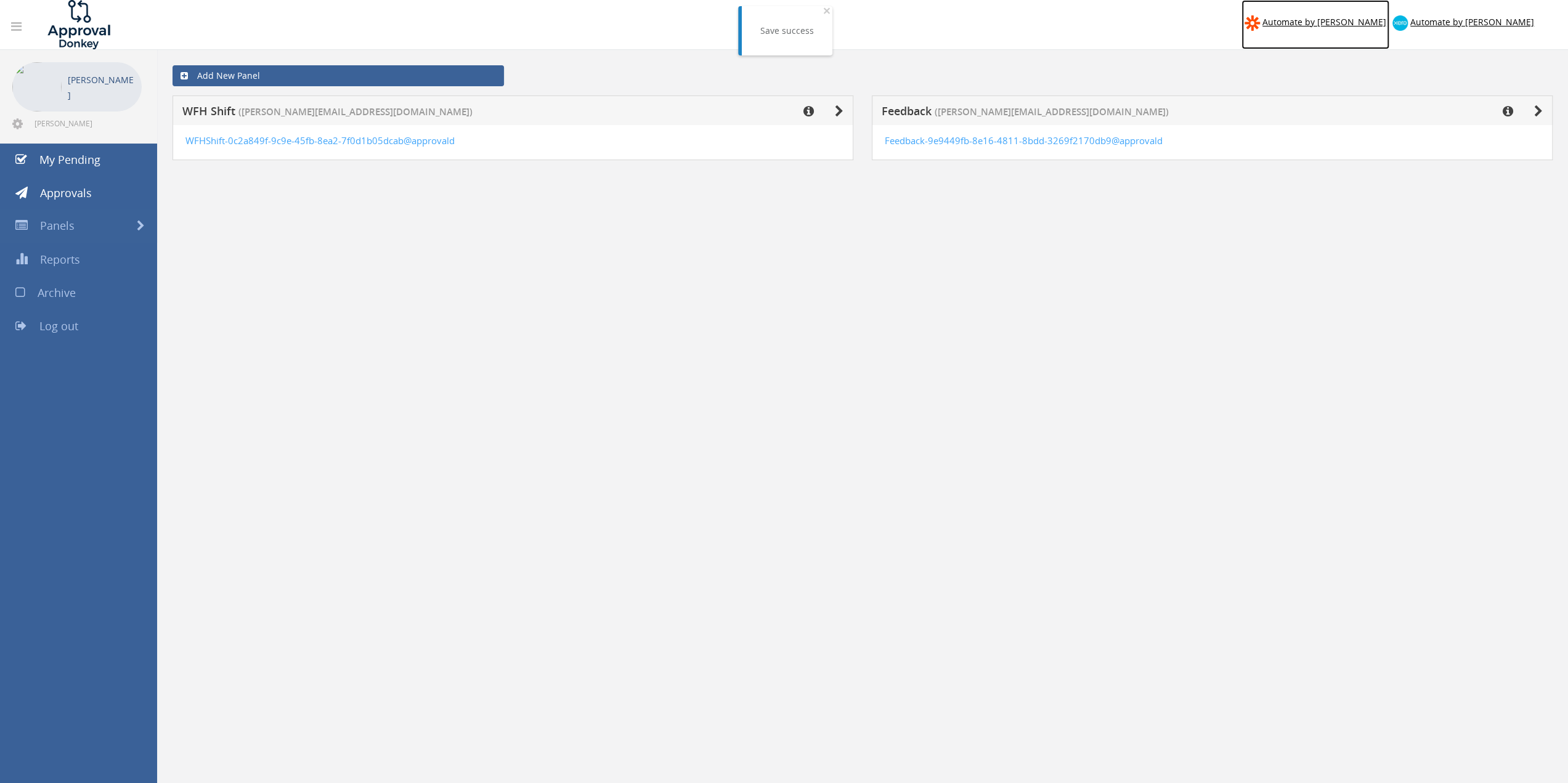
click at [1386, 19] on span "Automate by Zapier" at bounding box center [1324, 21] width 124 height 12
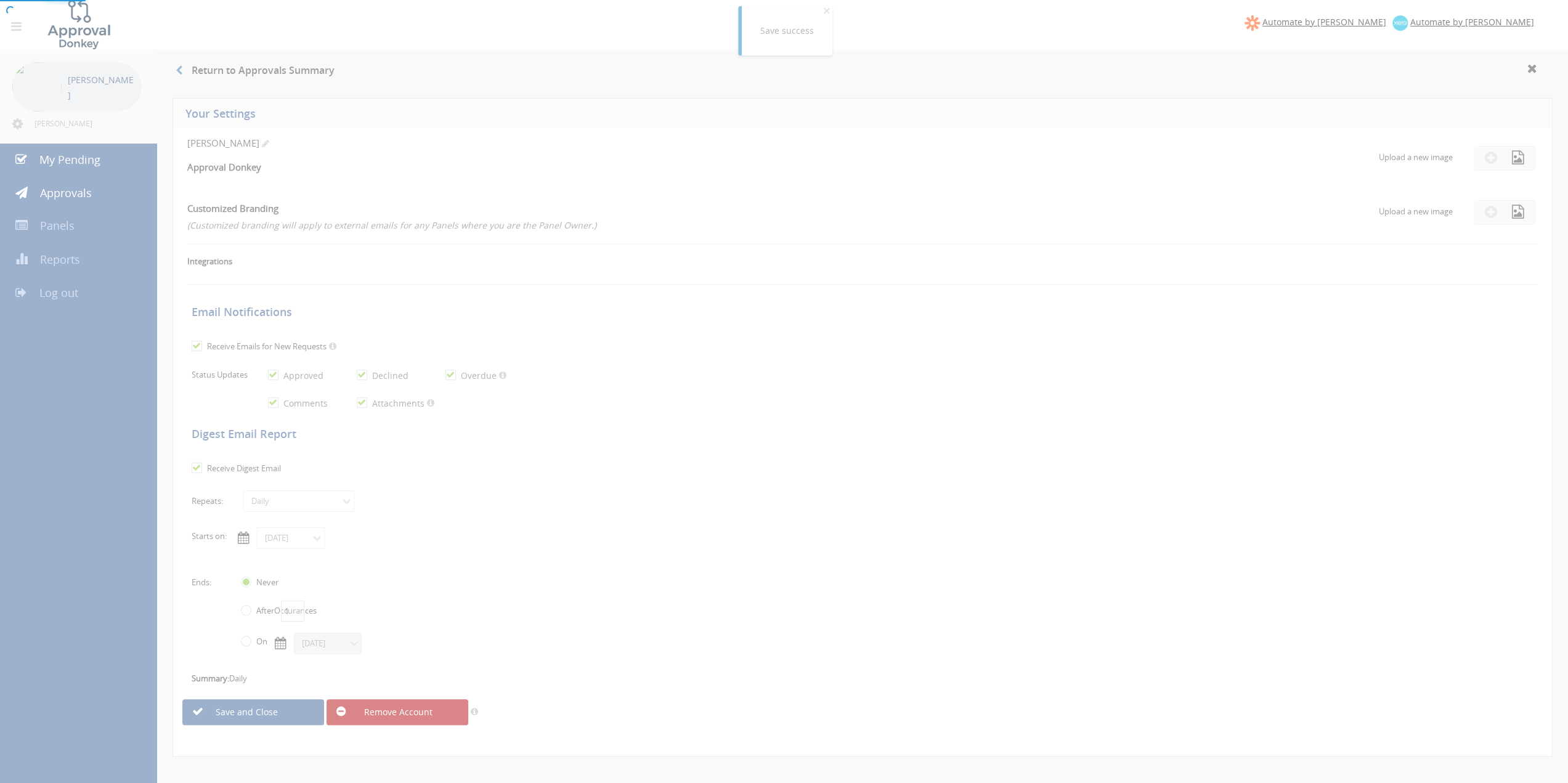
checkbox input "true"
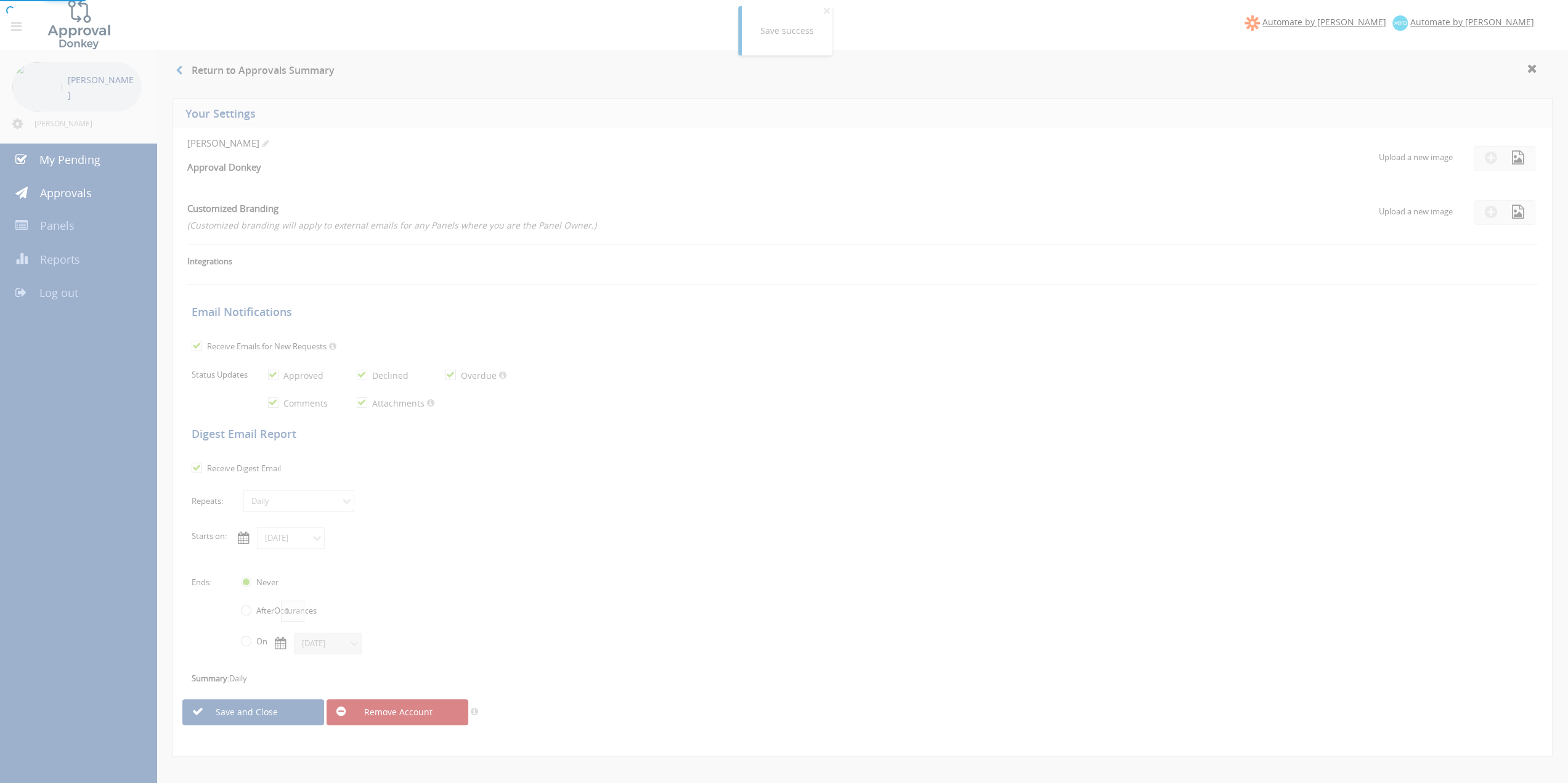
checkbox input "true"
select select "number:1"
checkbox input "true"
type input "10/12/2025"
radio input "false"
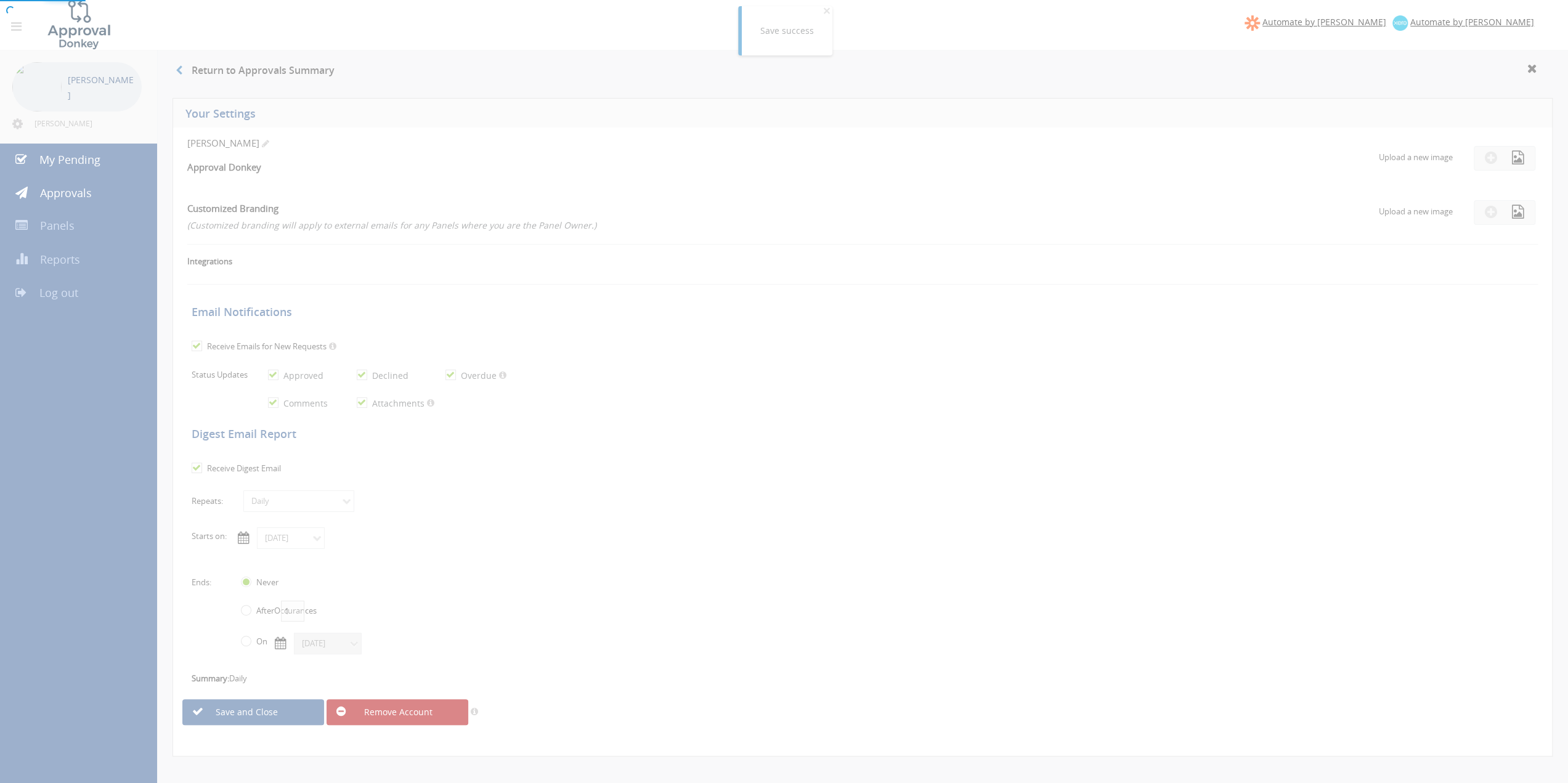
radio input "true"
type input "12/31/9998"
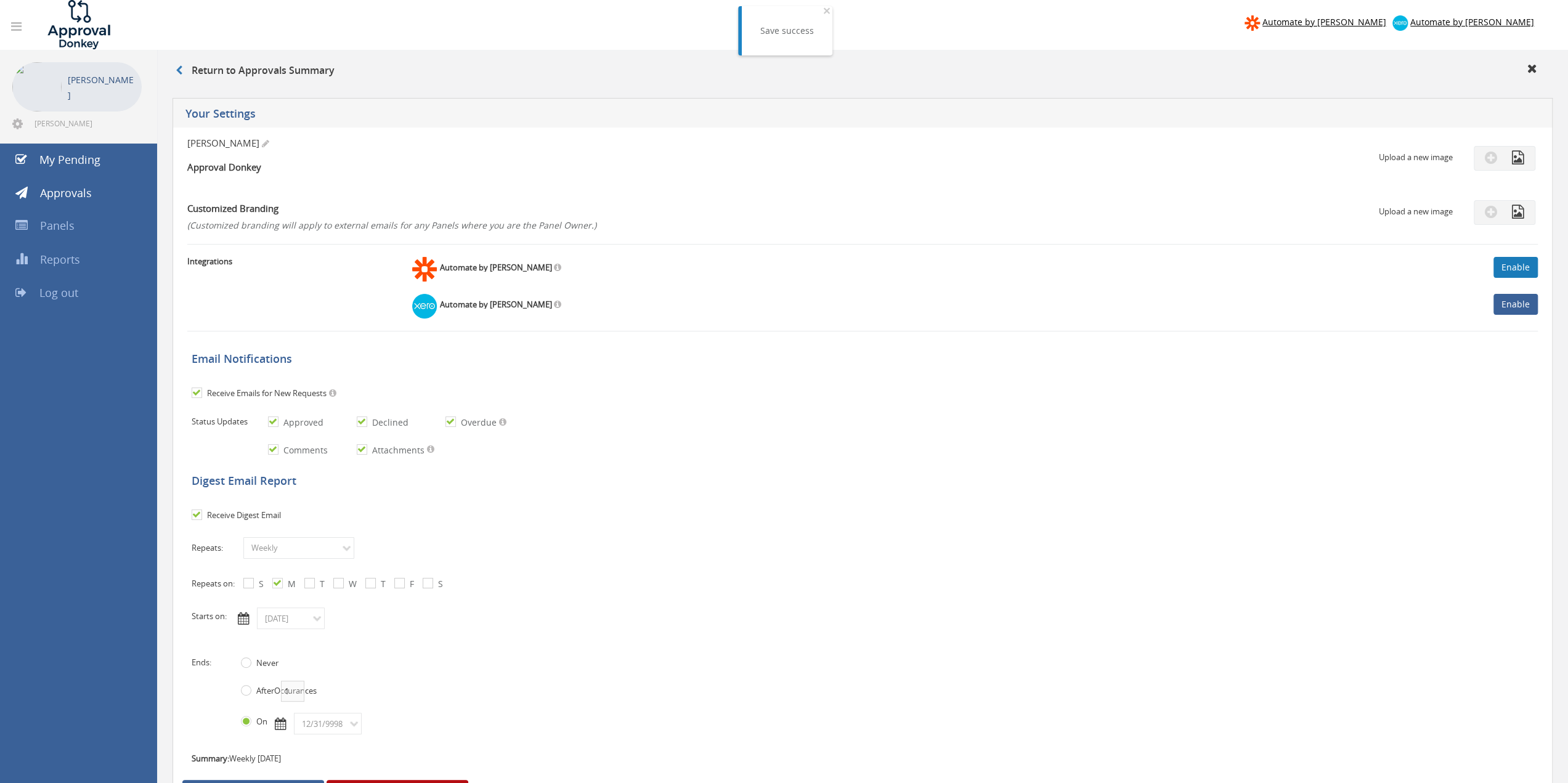
click at [1508, 268] on link "Enable" at bounding box center [1516, 267] width 44 height 21
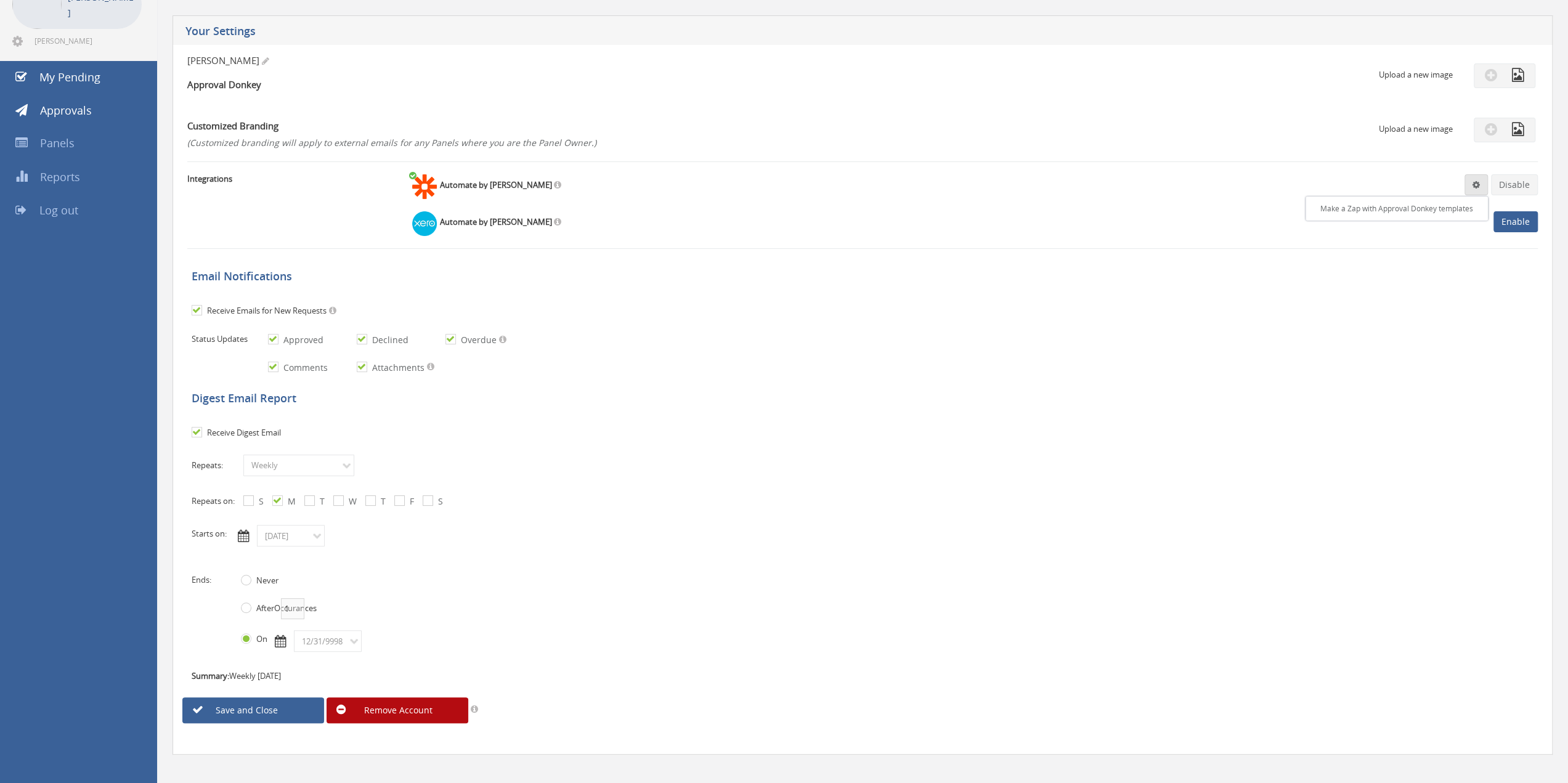
scroll to position [94, 0]
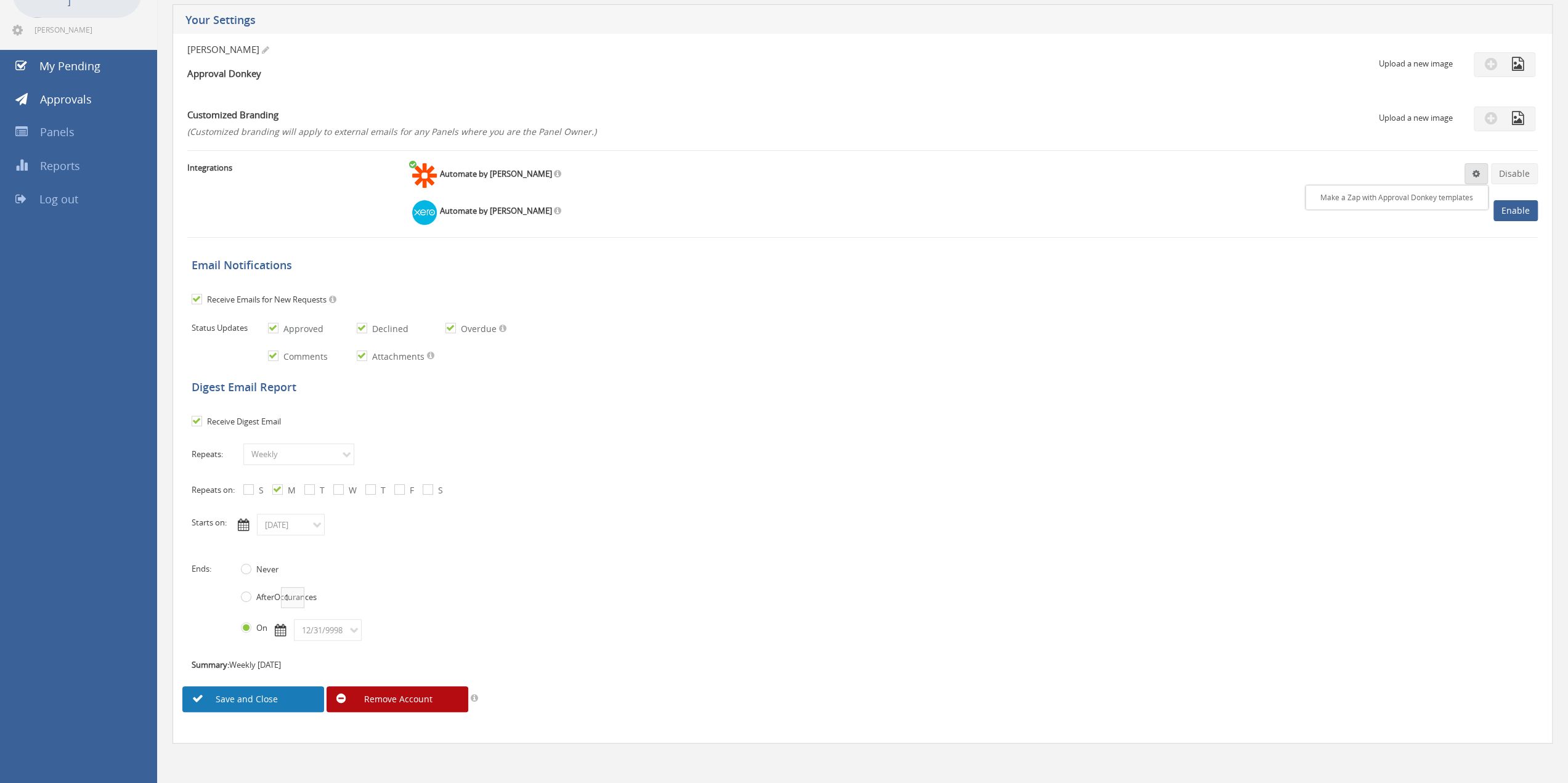
click at [255, 697] on link "Save and Close" at bounding box center [253, 700] width 142 height 26
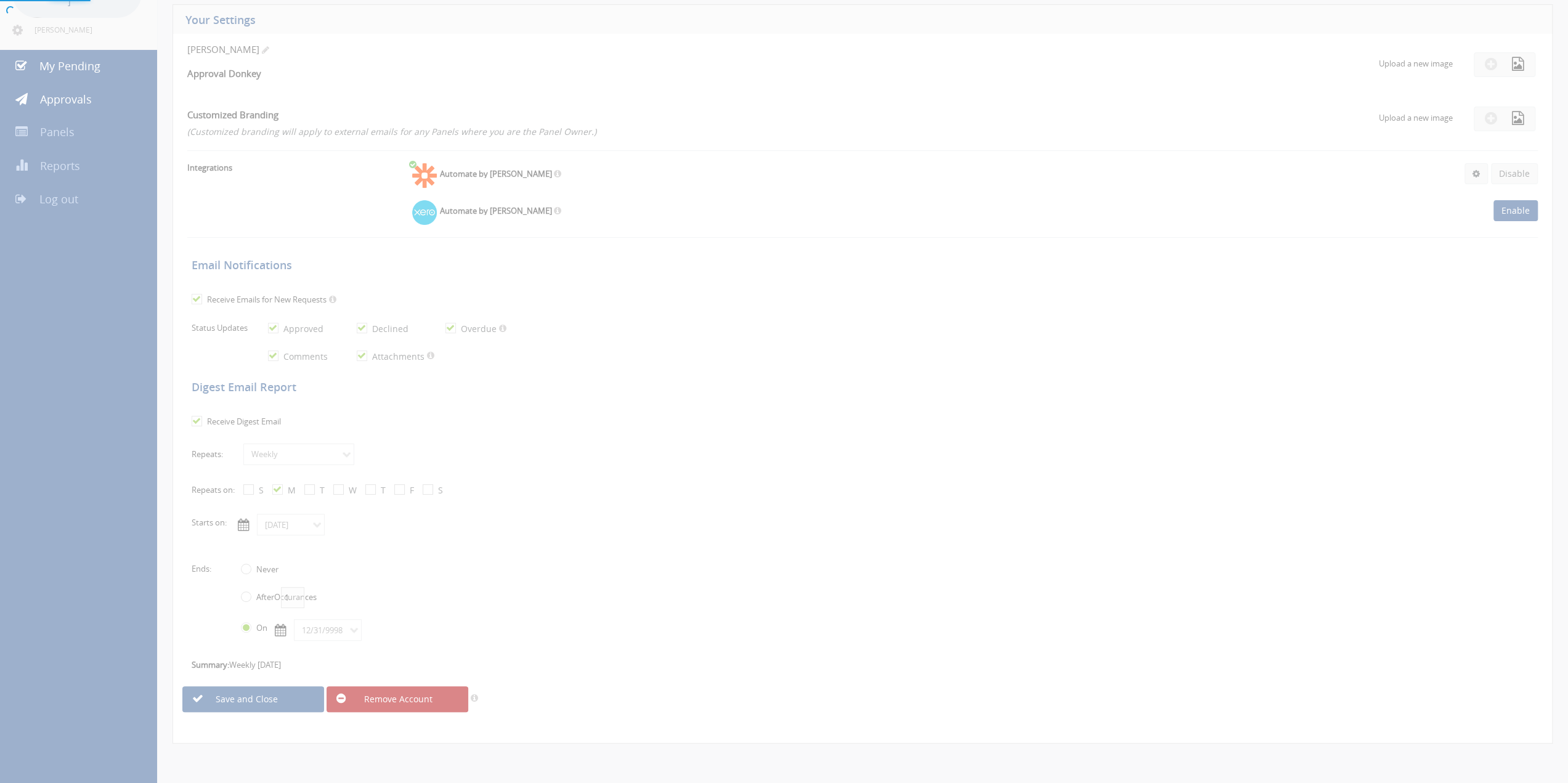
scroll to position [50, 0]
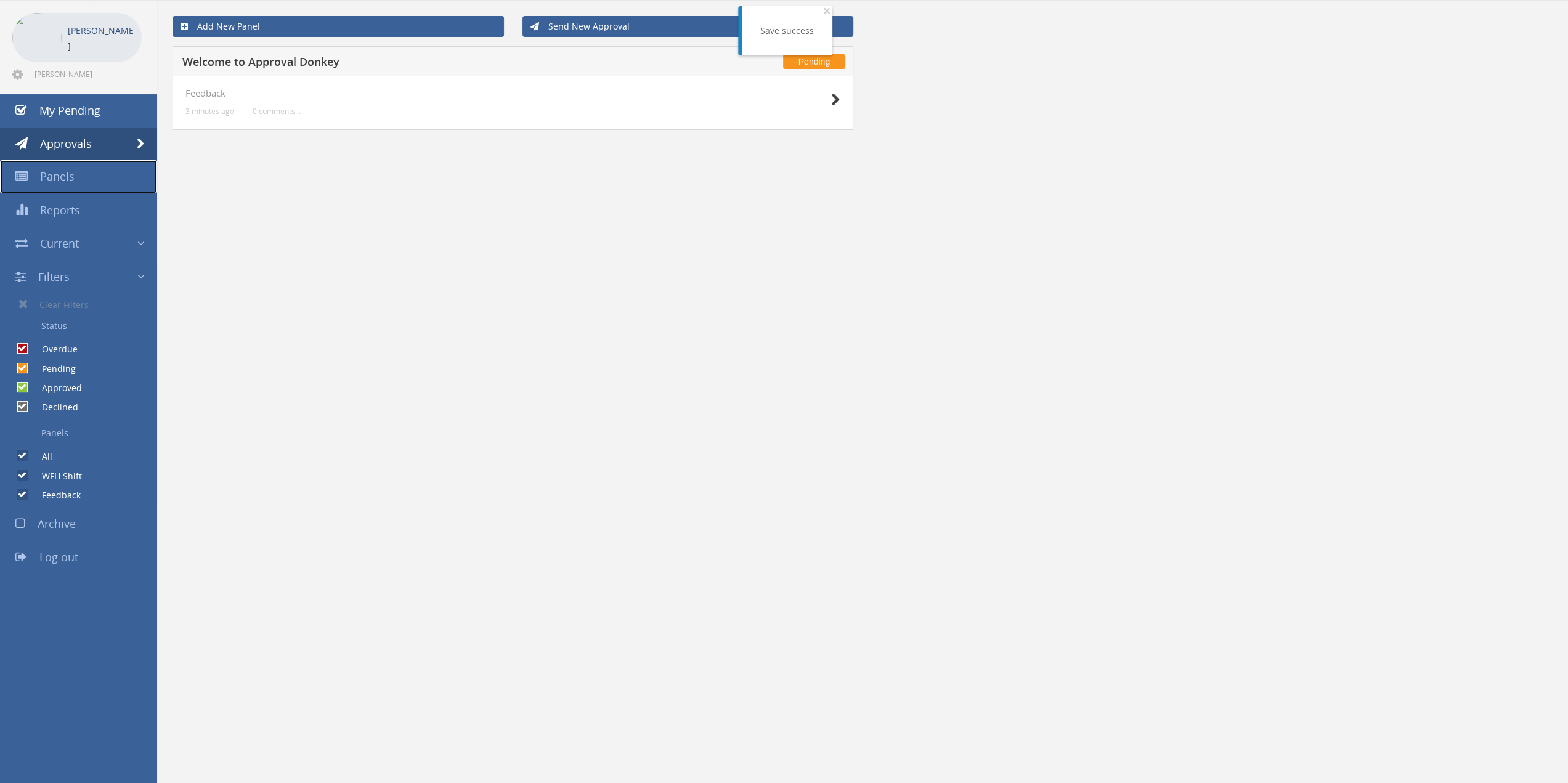
click at [53, 175] on span "Panels" at bounding box center [57, 175] width 34 height 14
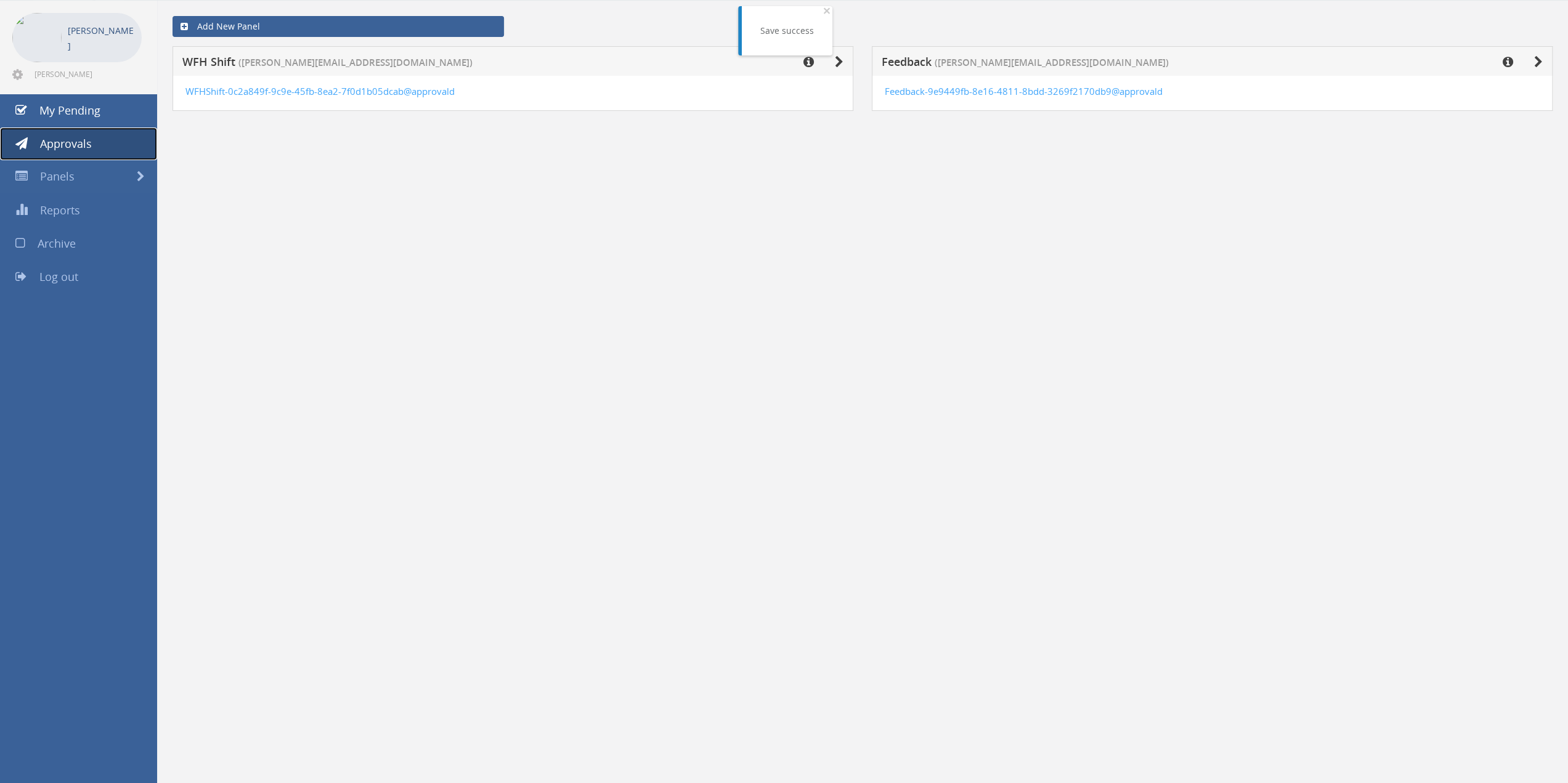
click at [75, 142] on span "Approvals" at bounding box center [65, 143] width 52 height 14
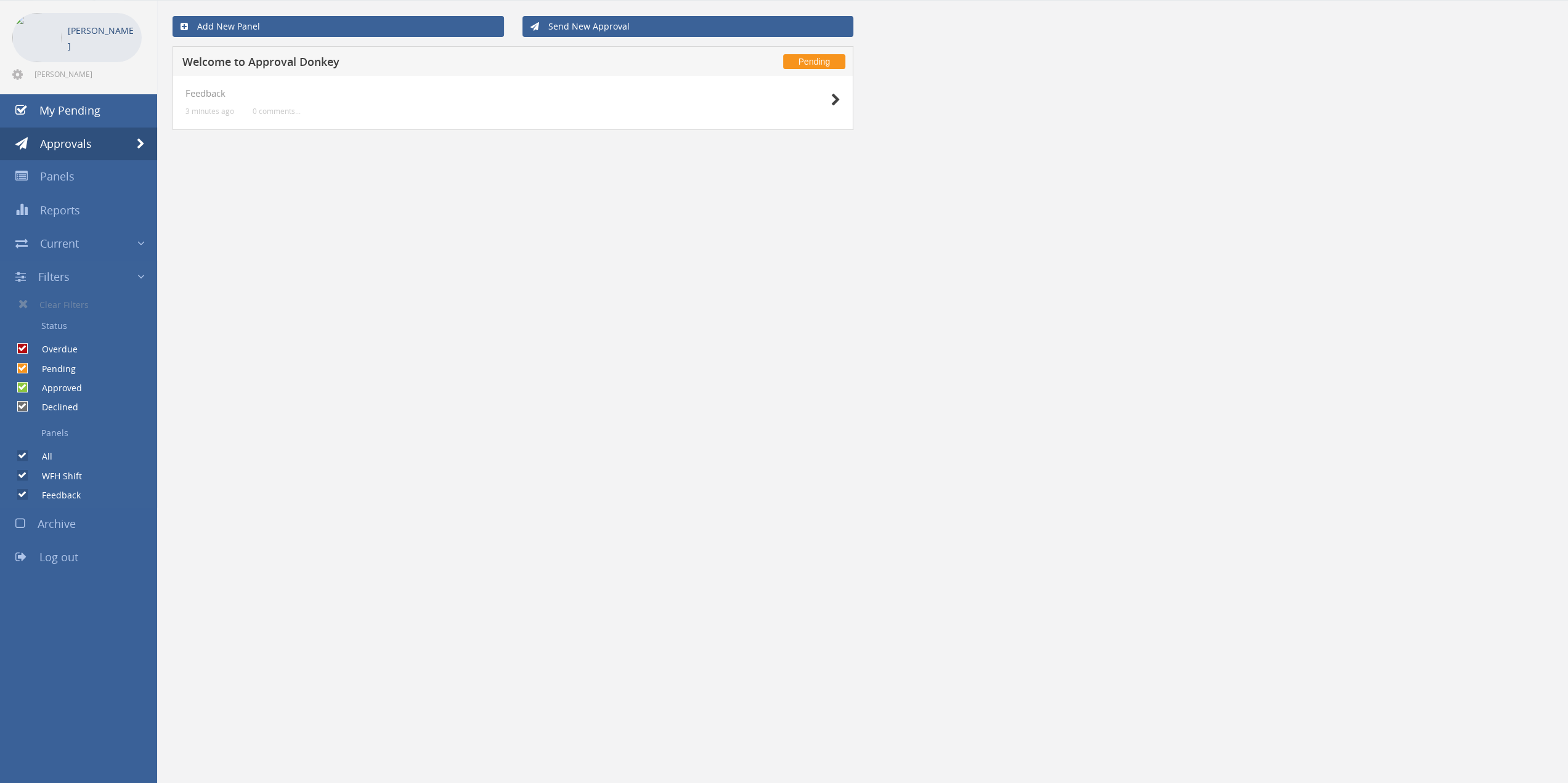
click at [818, 97] on div at bounding box center [810, 99] width 62 height 22
click at [842, 103] on div "Feedback 3 minutes ago 0 comments..." at bounding box center [513, 103] width 681 height 54
click at [835, 100] on icon at bounding box center [835, 100] width 9 height 13
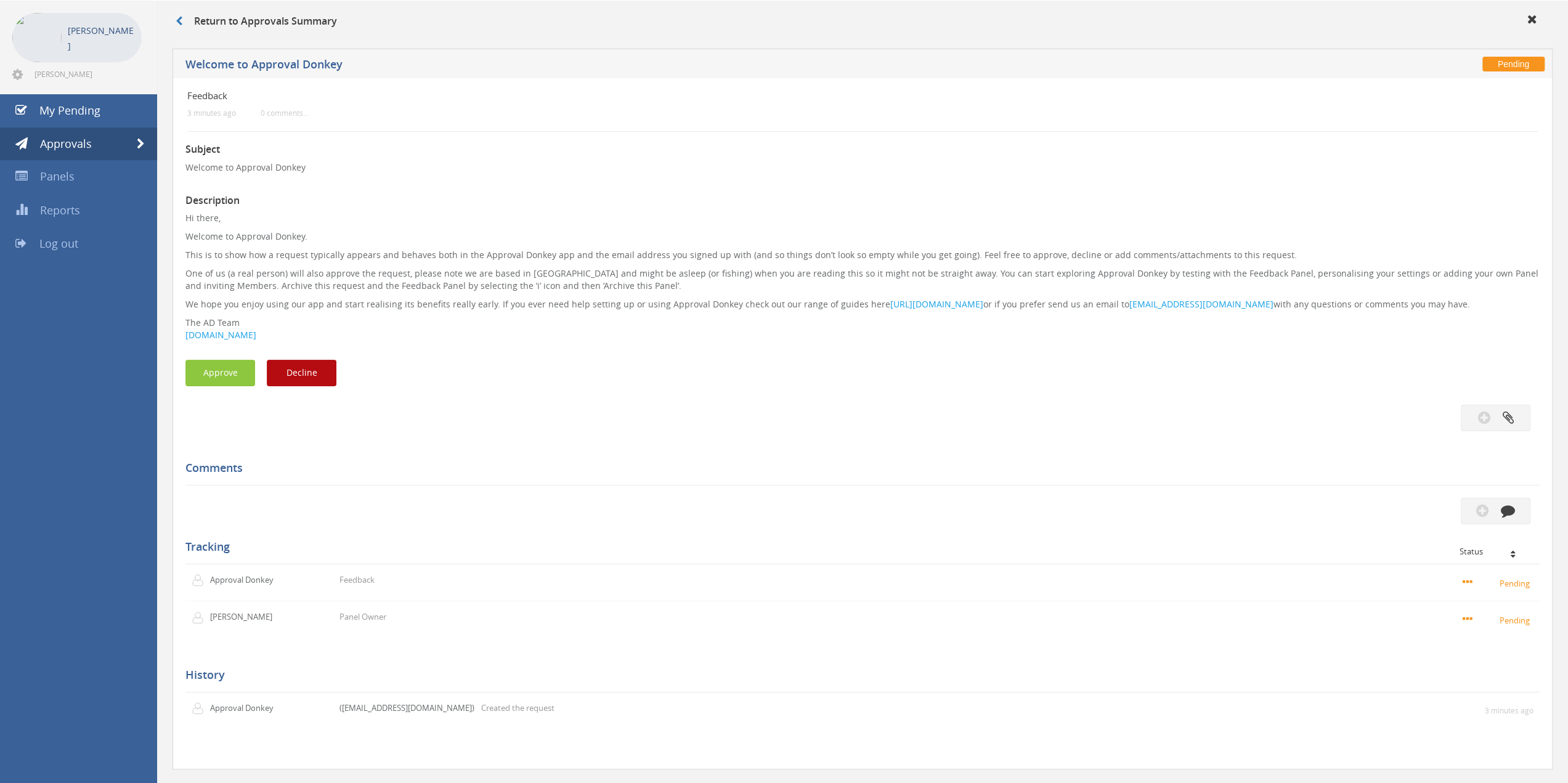
scroll to position [75, 0]
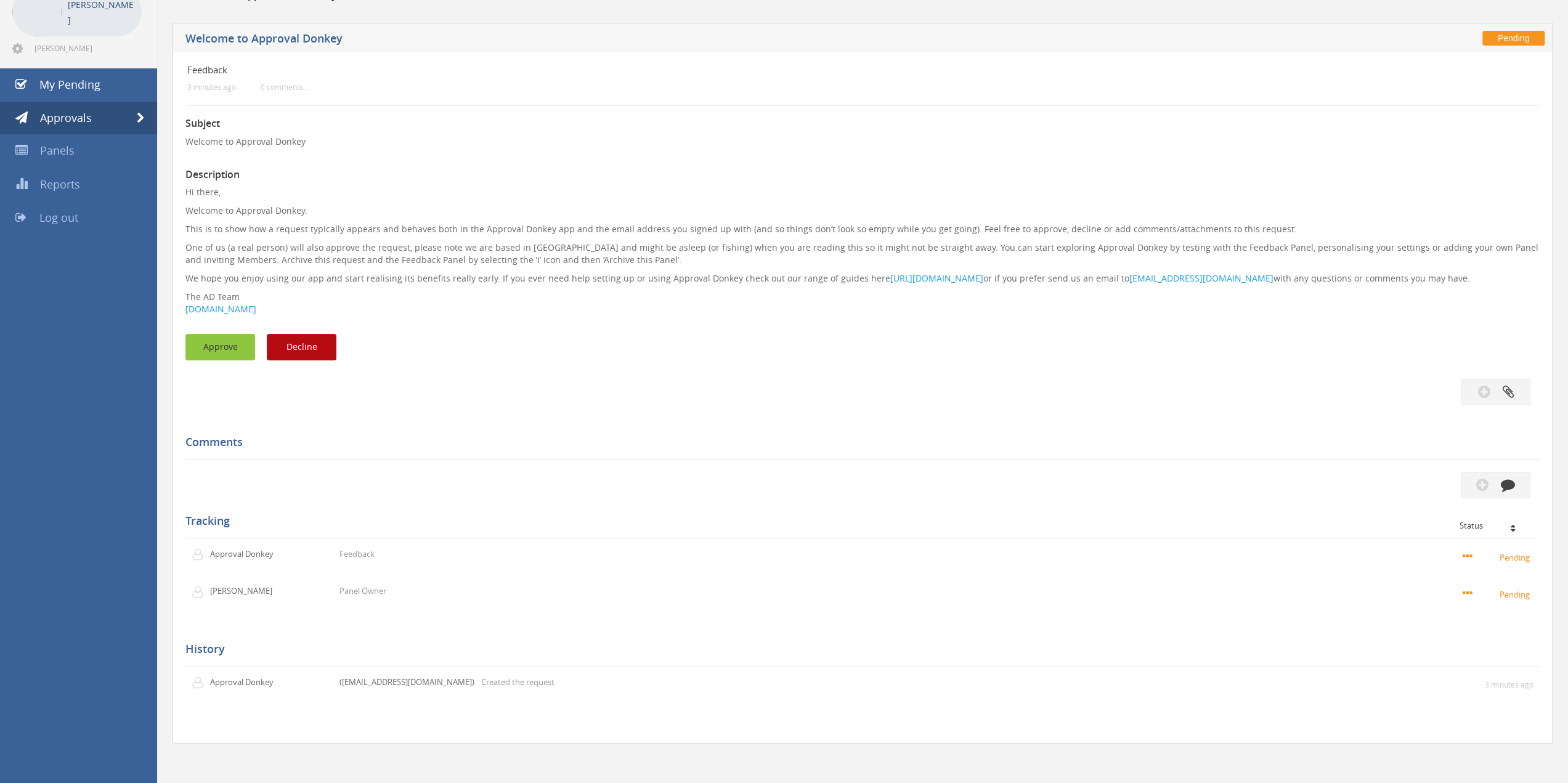
click at [239, 352] on button "Approve" at bounding box center [220, 347] width 69 height 27
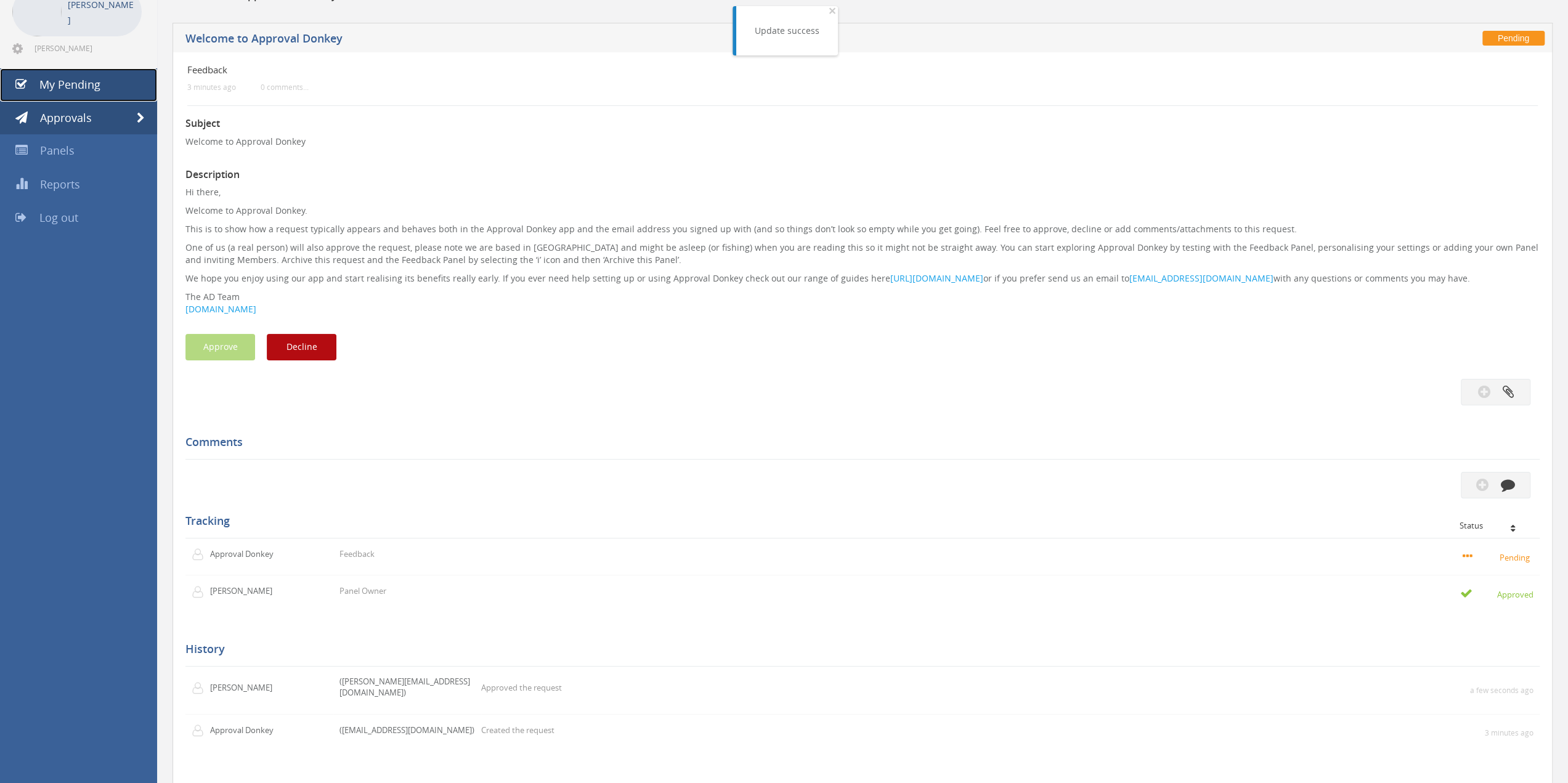
click at [104, 72] on link "My Pending" at bounding box center [78, 85] width 157 height 33
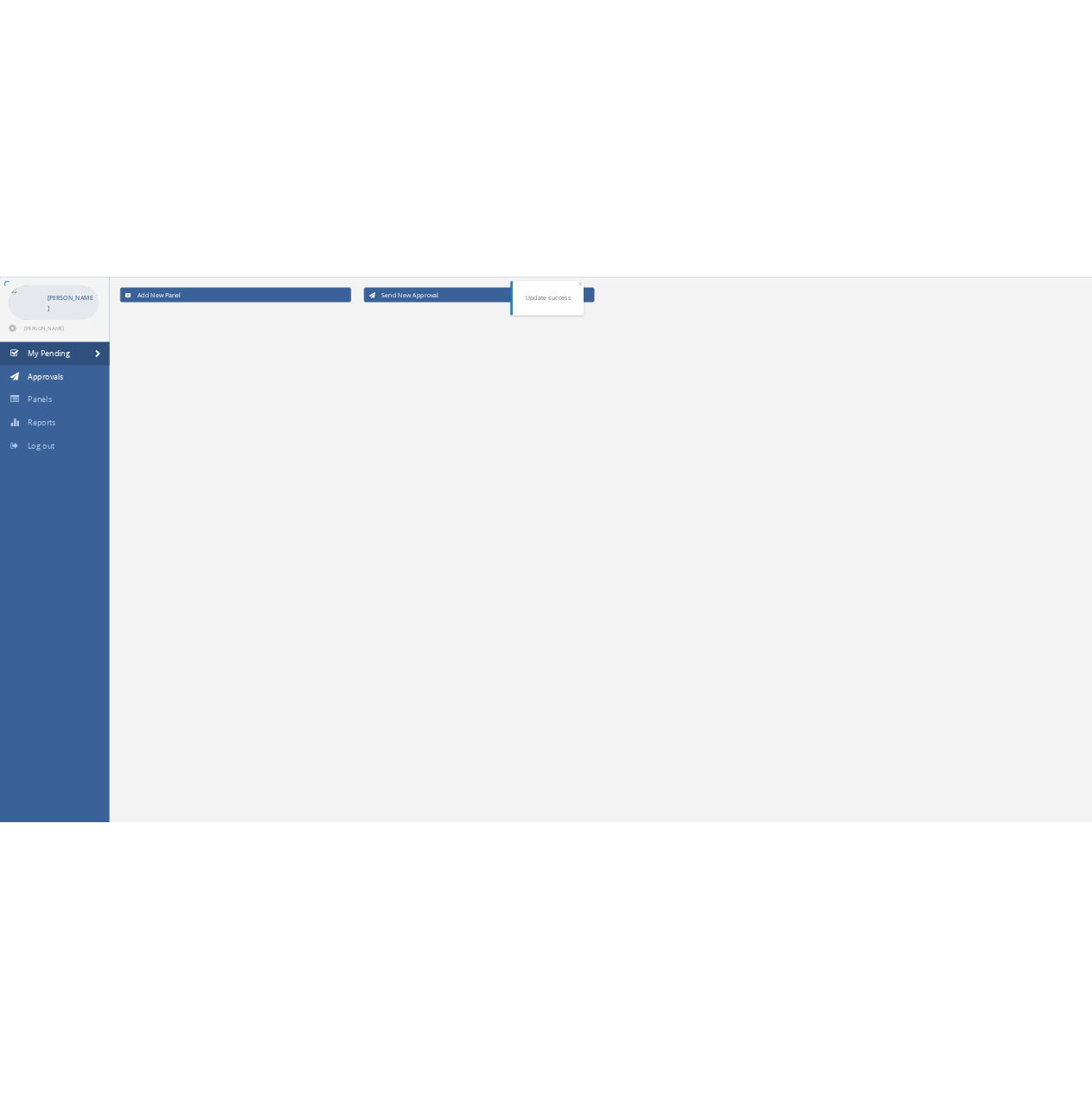
scroll to position [70, 0]
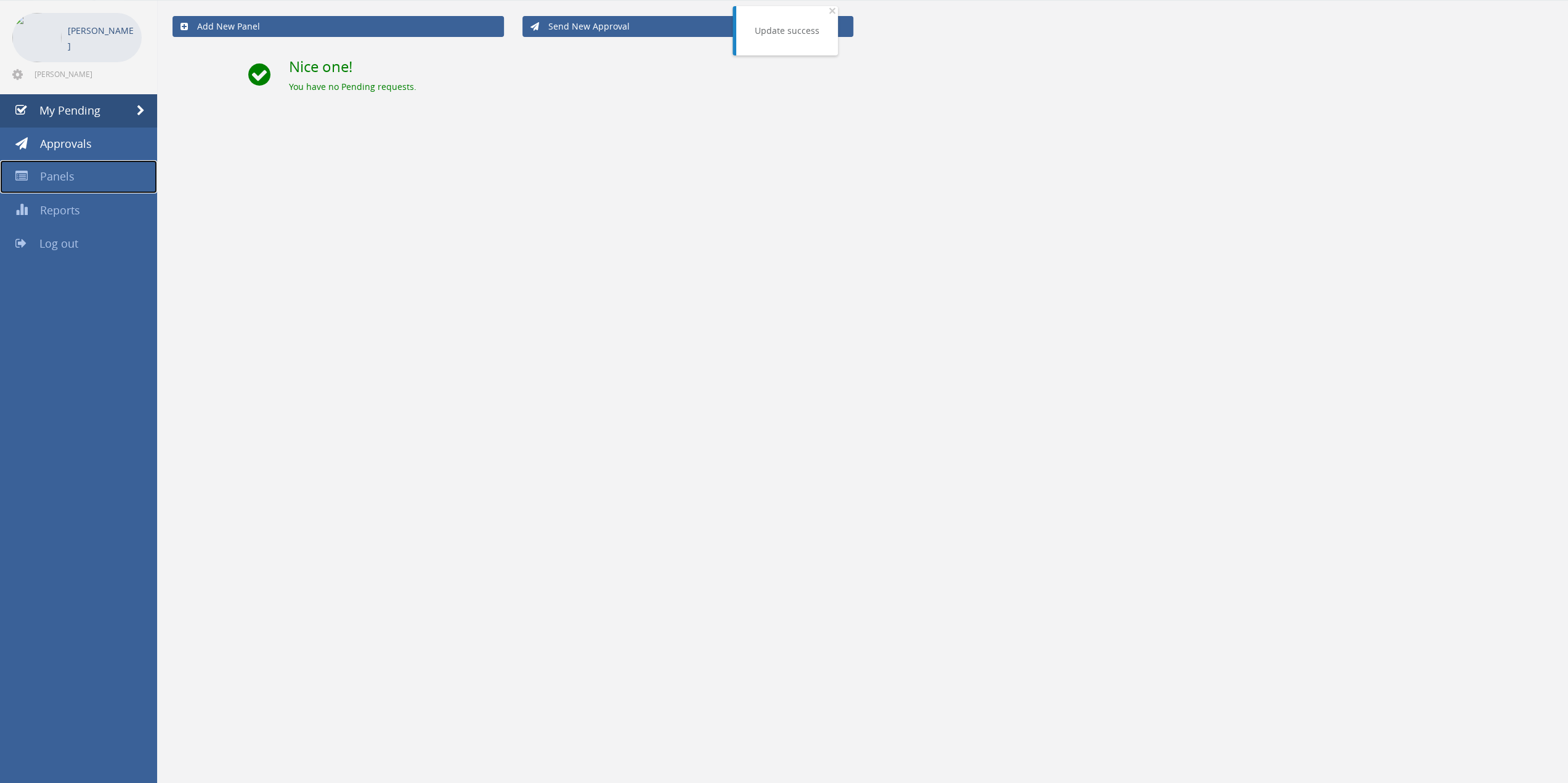
click at [67, 178] on span "Panels" at bounding box center [57, 175] width 34 height 14
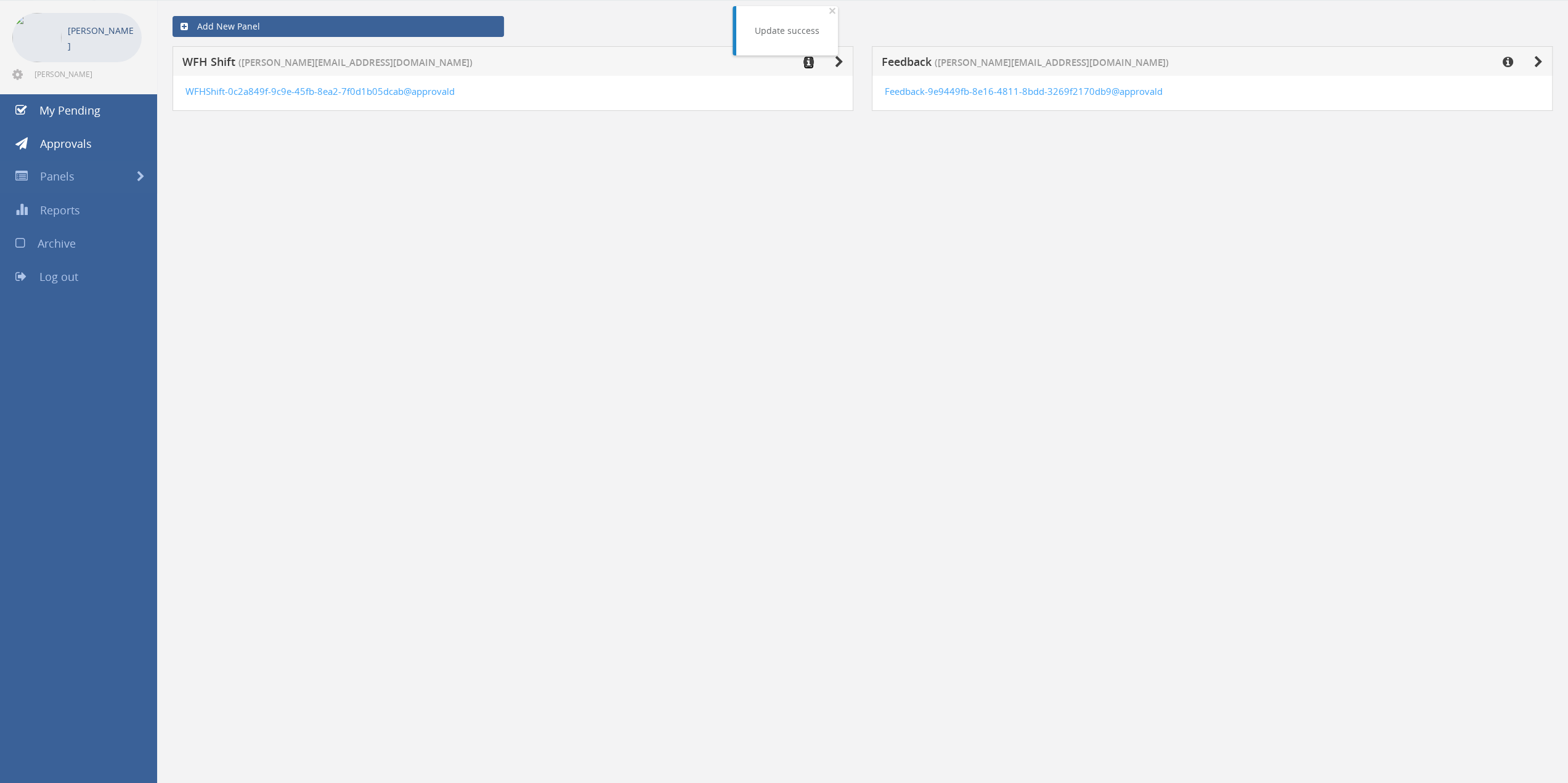
click at [806, 62] on icon at bounding box center [808, 62] width 10 height 12
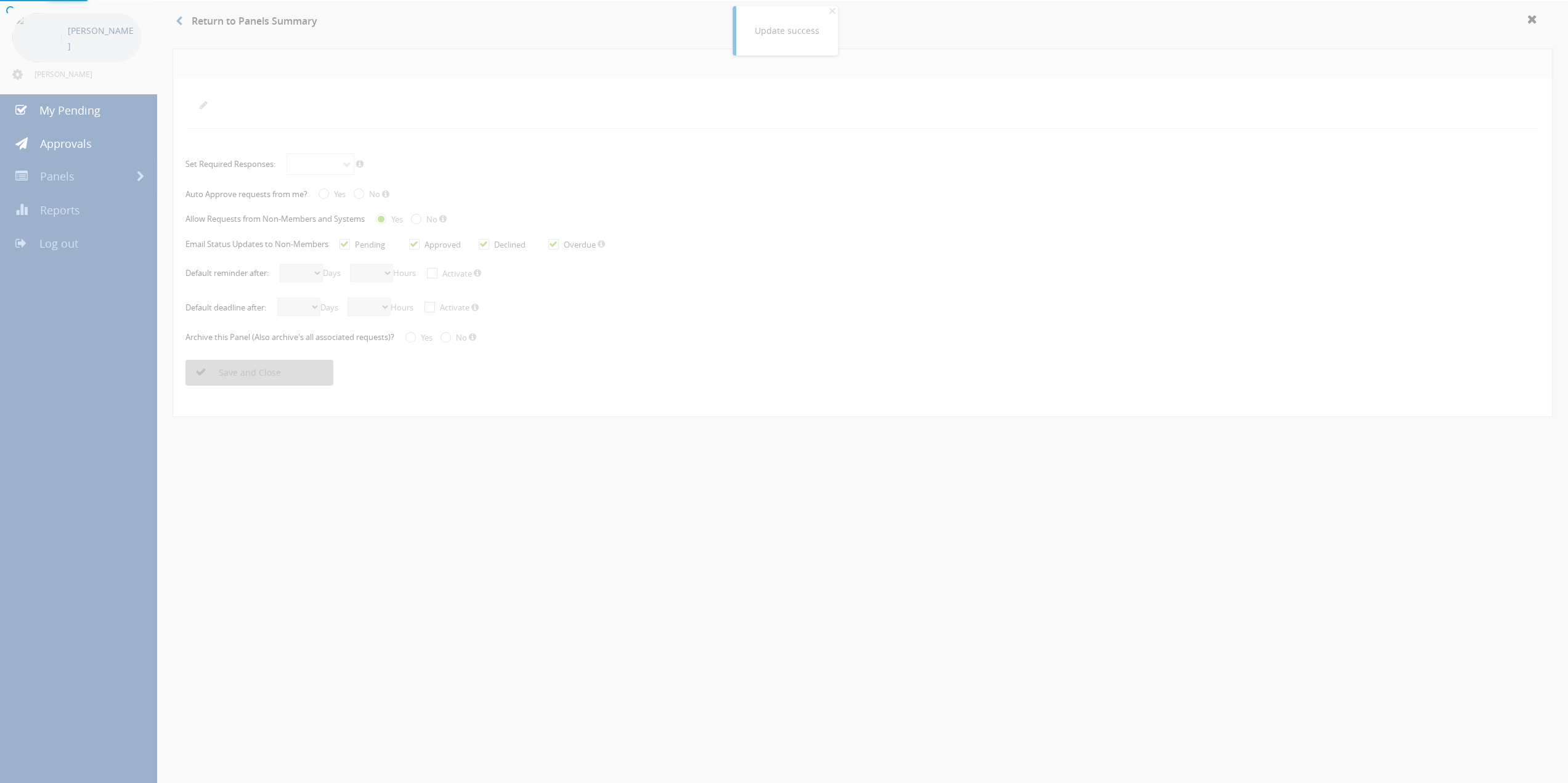
radio input "true"
checkbox input "true"
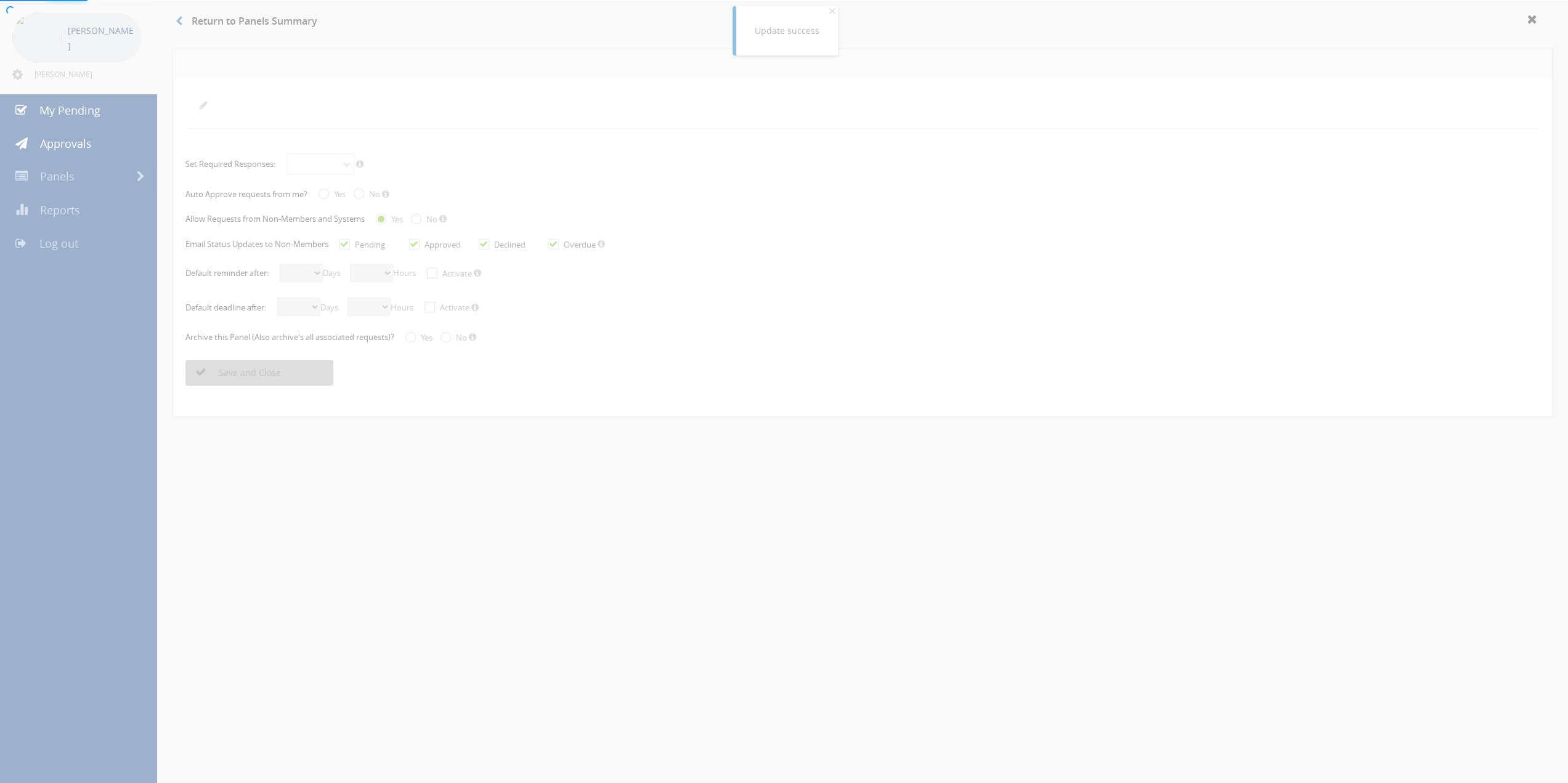
checkbox input "true"
select select "number:0"
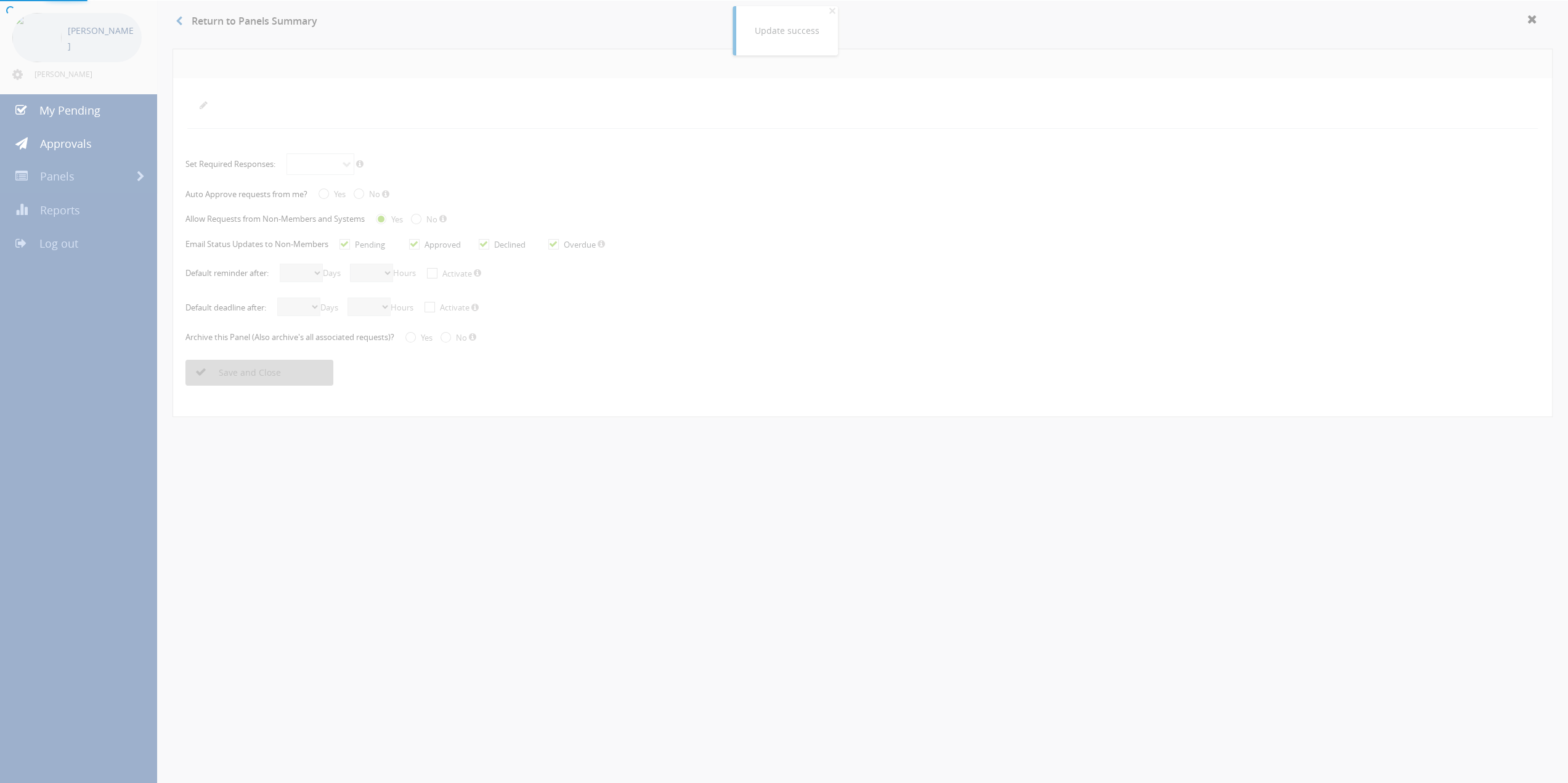
radio input "true"
select select "number:0"
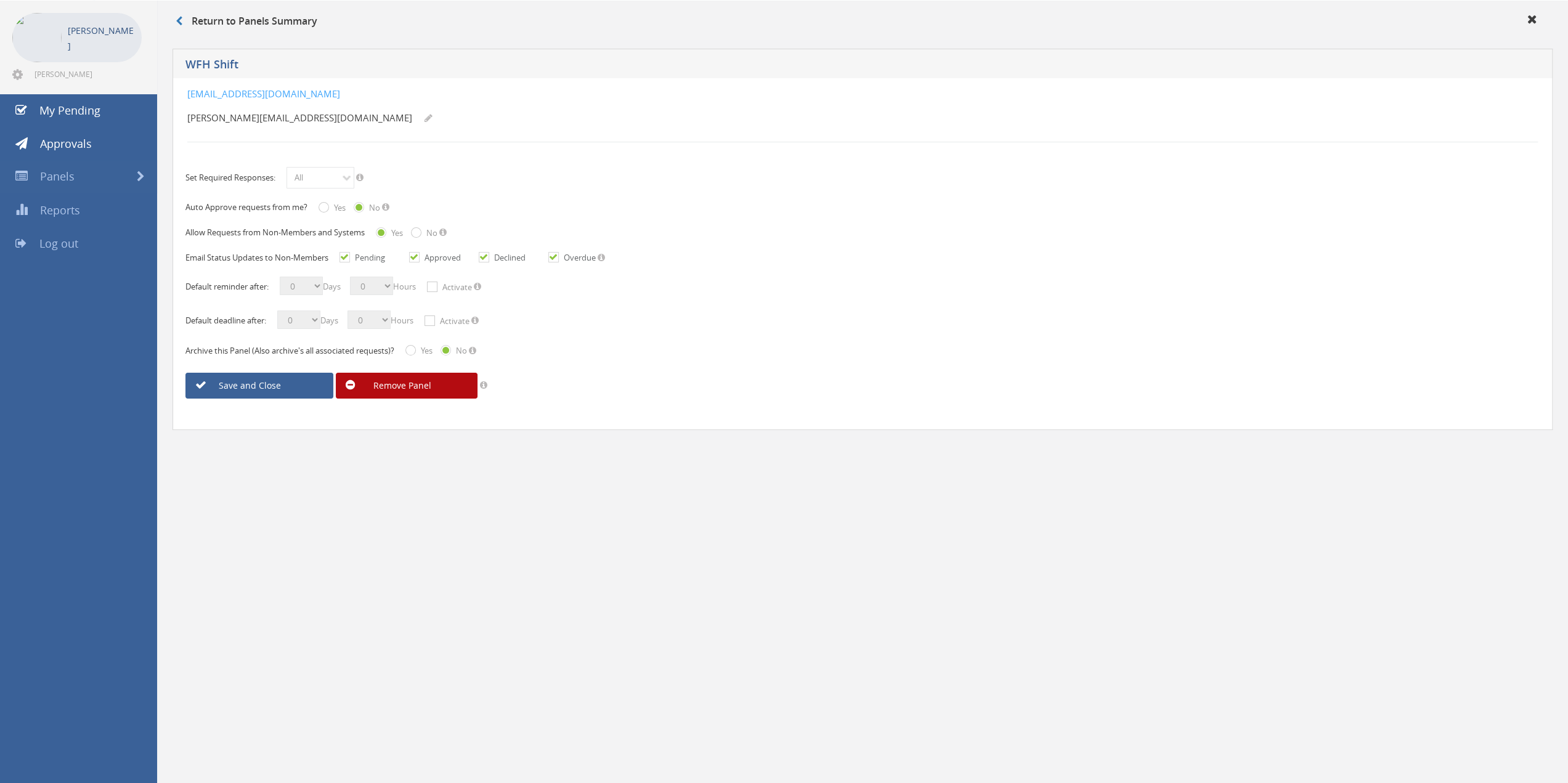
click at [321, 204] on input "Yes" at bounding box center [323, 208] width 8 height 8
radio input "true"
click at [328, 180] on select "All" at bounding box center [320, 178] width 68 height 21
click at [250, 380] on link "Save and Close" at bounding box center [259, 386] width 148 height 26
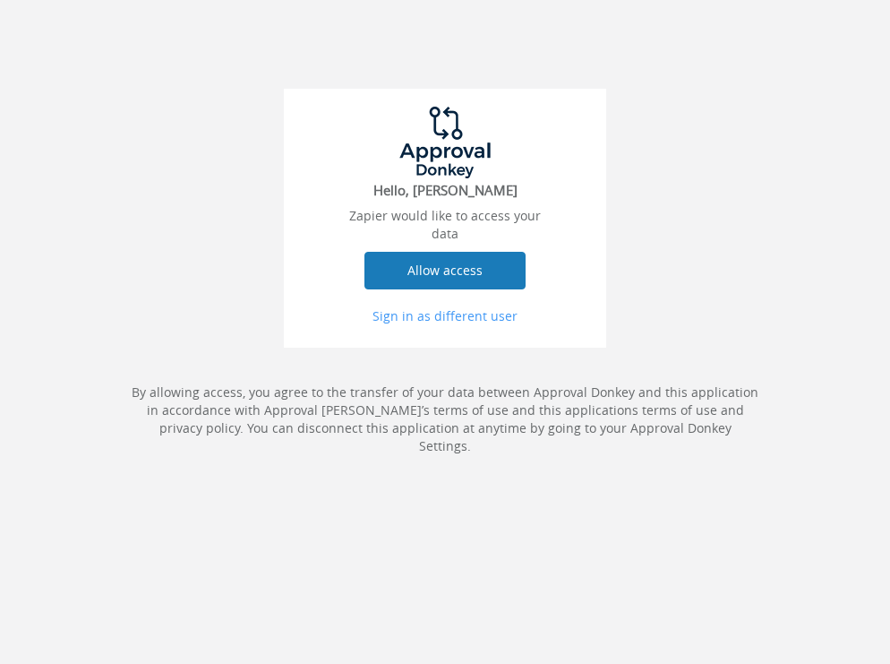
click at [474, 277] on button "Allow access" at bounding box center [444, 271] width 161 height 38
click at [458, 271] on button "Allow access" at bounding box center [444, 271] width 161 height 38
